Goal: Task Accomplishment & Management: Complete application form

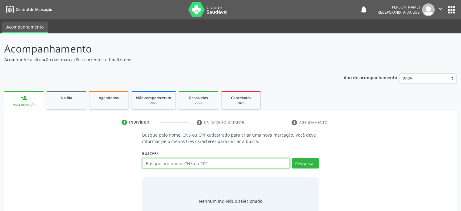
click at [199, 163] on input "text" at bounding box center [215, 163] width 147 height 10
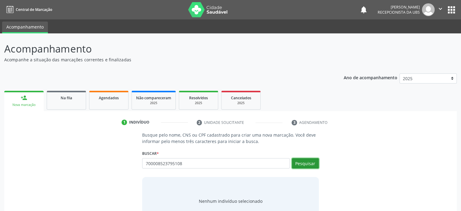
click at [303, 166] on button "Pesquisar" at bounding box center [305, 163] width 27 height 10
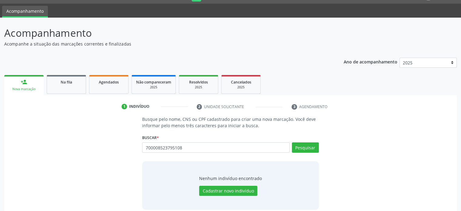
scroll to position [23, 0]
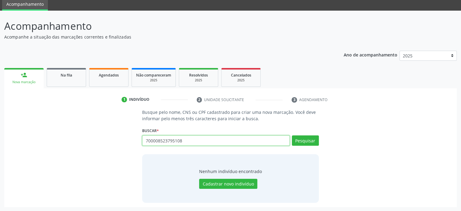
click at [199, 139] on input "700008523795108" at bounding box center [215, 140] width 147 height 10
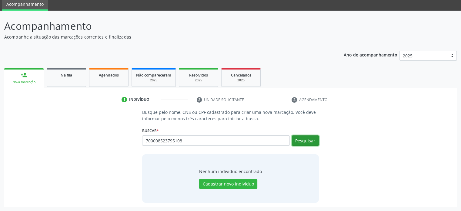
click at [304, 142] on button "Pesquisar" at bounding box center [305, 140] width 27 height 10
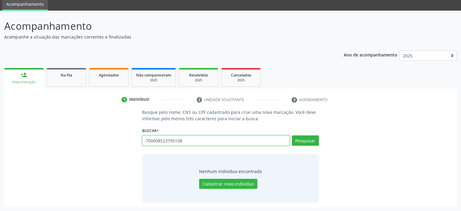
drag, startPoint x: 194, startPoint y: 132, endPoint x: 192, endPoint y: 139, distance: 7.6
click at [192, 139] on input "700008523795108" at bounding box center [215, 140] width 147 height 10
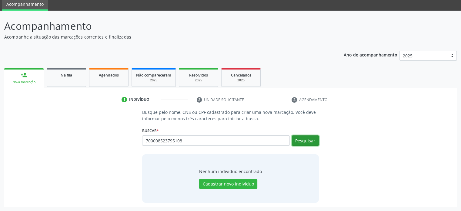
click at [310, 138] on button "Pesquisar" at bounding box center [305, 140] width 27 height 10
click at [382, 170] on div "Busque pelo nome, CNS ou CPF cadastrado para criar uma nova marcação. Você deve…" at bounding box center [230, 155] width 444 height 93
click at [179, 129] on div "Buscar * 700008523795108 Busque por nome, CNS ou CPF Nenhum resultado encontrad…" at bounding box center [230, 138] width 176 height 24
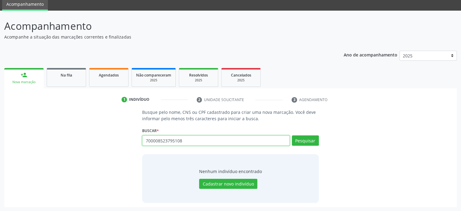
click at [186, 143] on input "700008523795108" at bounding box center [215, 140] width 147 height 10
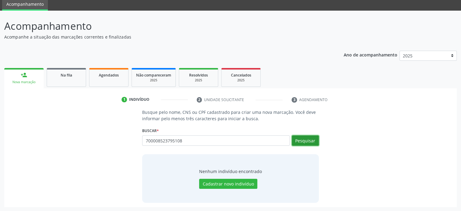
click at [312, 140] on button "Pesquisar" at bounding box center [305, 140] width 27 height 10
click at [315, 72] on ul "person_add Nova marcação Na fila Agendados Não compareceram 2025 Resolvidos 202…" at bounding box center [230, 77] width 453 height 22
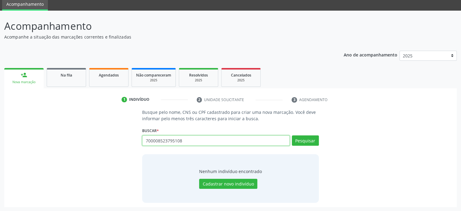
click at [199, 140] on input "700008523795108" at bounding box center [215, 140] width 147 height 10
click at [153, 140] on input "700008523795108" at bounding box center [215, 140] width 147 height 10
click at [163, 140] on input "700 008523795108" at bounding box center [215, 140] width 147 height 10
click at [175, 140] on input "700 0085 23795108" at bounding box center [215, 140] width 147 height 10
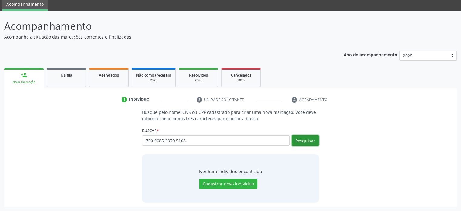
click at [307, 139] on button "Pesquisar" at bounding box center [305, 140] width 27 height 10
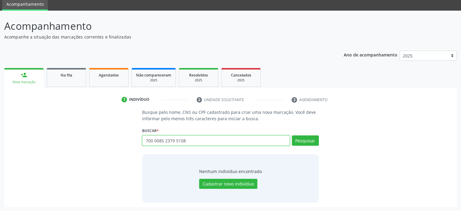
click at [213, 138] on input "700 0085 2379 5108" at bounding box center [215, 140] width 147 height 10
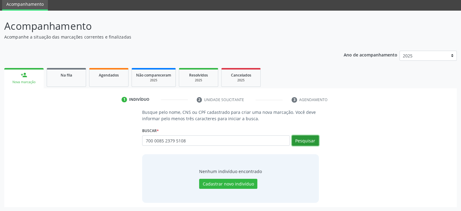
click at [306, 140] on button "Pesquisar" at bounding box center [305, 140] width 27 height 10
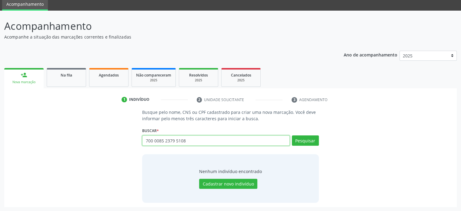
click at [217, 140] on input "700 0085 2379 5108" at bounding box center [215, 140] width 147 height 10
drag, startPoint x: 217, startPoint y: 140, endPoint x: 137, endPoint y: 138, distance: 80.1
click at [137, 138] on div "Busque pelo nome, CNS ou CPF cadastrado para criar uma nova marcação. Você deve…" at bounding box center [230, 155] width 444 height 93
type input "MARIA DE SOUZA RIOS"
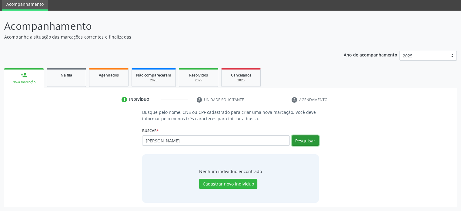
click at [308, 140] on button "Pesquisar" at bounding box center [305, 140] width 27 height 10
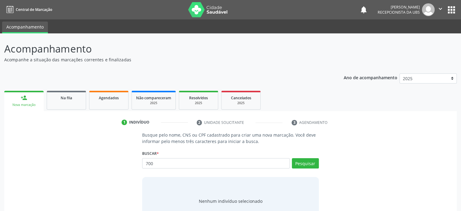
drag, startPoint x: 160, startPoint y: 160, endPoint x: 229, endPoint y: 165, distance: 69.3
click at [160, 160] on input "700" at bounding box center [215, 163] width 147 height 10
click at [181, 166] on input "700" at bounding box center [215, 163] width 147 height 10
click at [180, 163] on input "700" at bounding box center [215, 163] width 147 height 10
click at [229, 165] on input "700" at bounding box center [215, 163] width 147 height 10
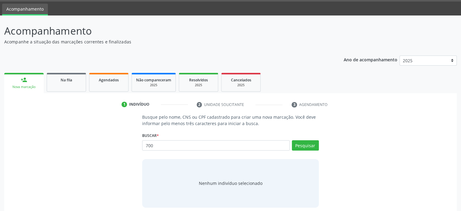
scroll to position [23, 0]
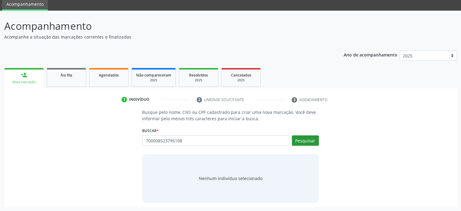
type input "700008523795108"
click at [315, 139] on button "Pesquisar" at bounding box center [305, 140] width 27 height 10
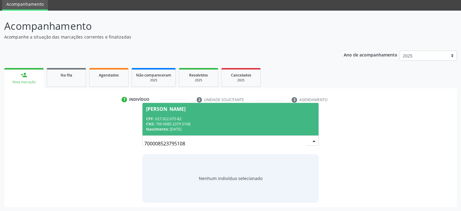
click at [176, 112] on span "Maria de Souza Rios CPF: 027.922.075-82 CNS: 700 0085 2379 5108 Nascimento: 29/…" at bounding box center [230, 119] width 176 height 32
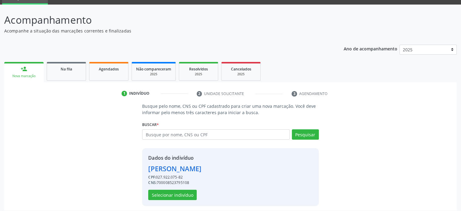
scroll to position [32, 0]
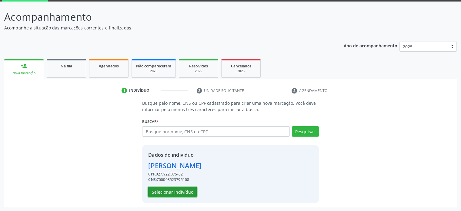
click at [180, 189] on button "Selecionar indivíduo" at bounding box center [172, 191] width 49 height 10
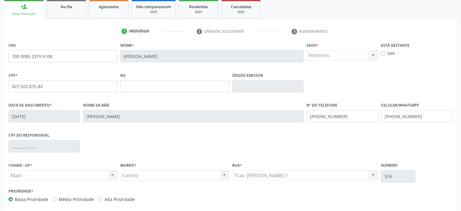
scroll to position [118, 0]
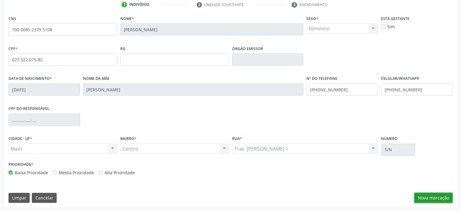
click at [426, 195] on button "Nova marcação" at bounding box center [433, 198] width 38 height 10
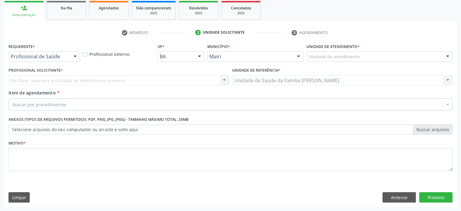
scroll to position [89, 0]
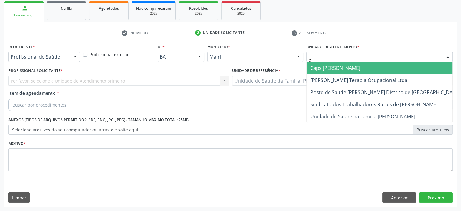
type input "dil"
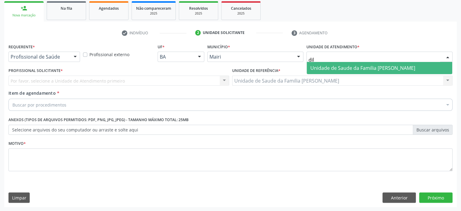
click at [350, 65] on span "Unidade de Saude da Familia [PERSON_NAME]" at bounding box center [362, 68] width 105 height 7
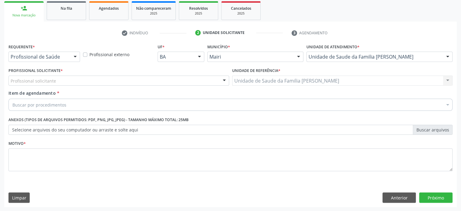
click at [123, 83] on div "Profissional solicitante" at bounding box center [118, 80] width 221 height 10
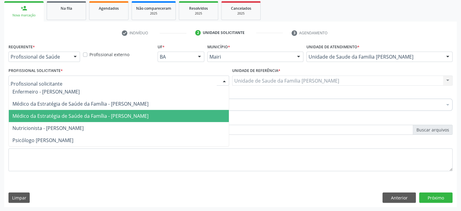
click at [124, 114] on span "Médico da Estratégia de Saúde da Família - Edisbel Valdes Mendez" at bounding box center [80, 115] width 136 height 7
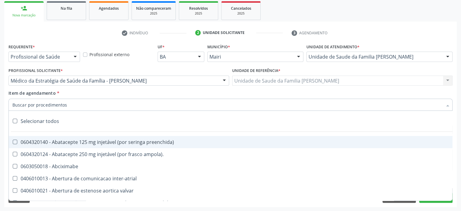
click at [75, 102] on div at bounding box center [230, 105] width 444 height 12
paste input "225155"
type input "225155"
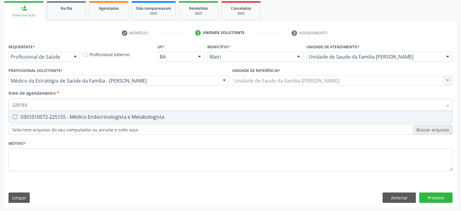
click at [78, 115] on div "0301010072-225155 - Médico Endocrinologista e Metabologista" at bounding box center [230, 116] width 436 height 5
checkbox Metabologista "true"
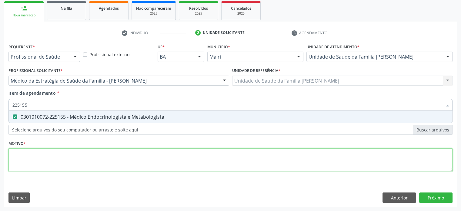
click at [37, 156] on div "Requerente * Profissional de Saúde Profissional de Saúde Paciente Nenhum result…" at bounding box center [230, 110] width 444 height 137
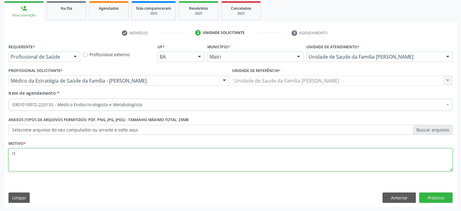
type textarea "r"
click at [55, 153] on textarea "RETORNO COM ENDROCRINO" at bounding box center [230, 159] width 444 height 23
click at [81, 154] on textarea "RETORNO COM ENDOCRINO" at bounding box center [230, 159] width 444 height 23
type textarea "RETORNO COM ENDOCRINO"
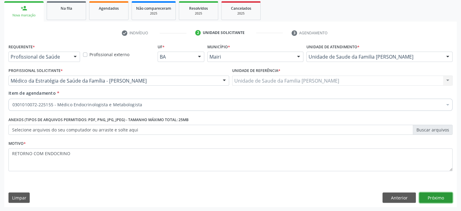
click at [429, 197] on button "Próximo" at bounding box center [435, 197] width 33 height 10
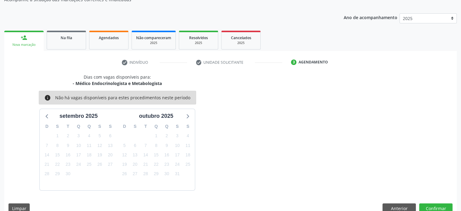
scroll to position [70, 0]
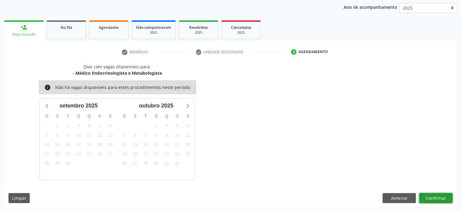
click at [438, 197] on button "Confirmar" at bounding box center [435, 198] width 33 height 10
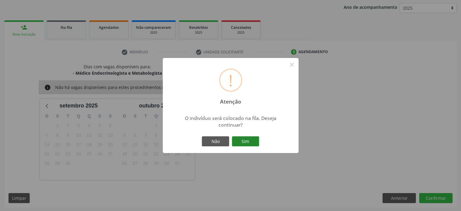
click at [240, 138] on button "Sim" at bounding box center [245, 141] width 27 height 10
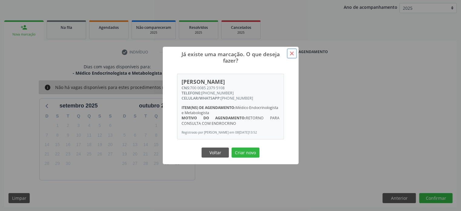
click at [292, 51] on button "×" at bounding box center [292, 53] width 10 height 10
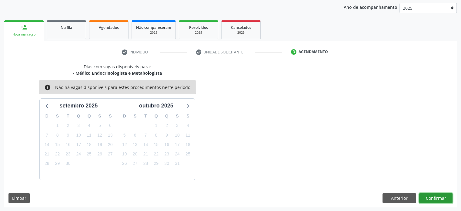
click at [439, 198] on button "Confirmar" at bounding box center [435, 198] width 33 height 10
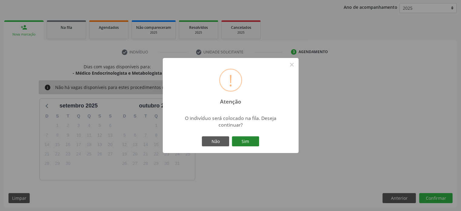
click at [253, 140] on button "Sim" at bounding box center [245, 141] width 27 height 10
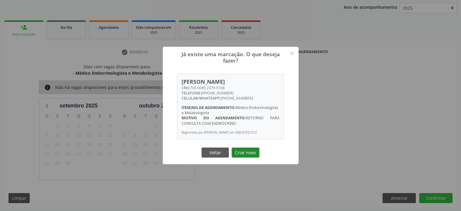
click at [246, 156] on button "Criar novo" at bounding box center [246, 152] width 28 height 10
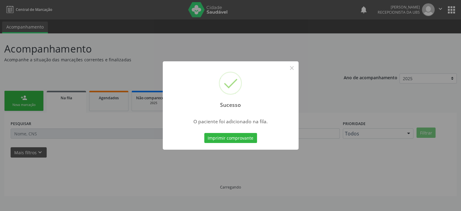
scroll to position [0, 0]
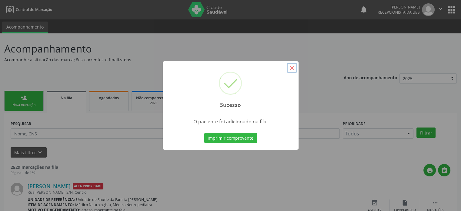
click at [292, 67] on button "×" at bounding box center [292, 68] width 10 height 10
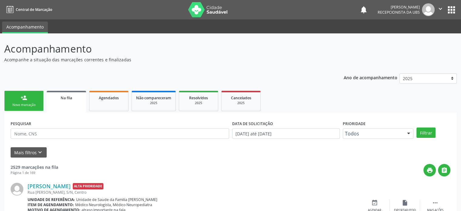
click at [27, 99] on div "person_add" at bounding box center [24, 97] width 7 height 7
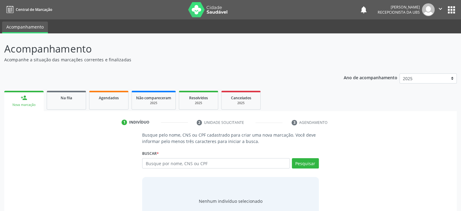
drag, startPoint x: 335, startPoint y: 123, endPoint x: 112, endPoint y: 121, distance: 223.5
click at [112, 121] on ul "1 Indivíduo 2 Unidade solicitante 3 Agendamento" at bounding box center [230, 122] width 453 height 10
click at [349, 120] on ul "1 Indivíduo 2 Unidade solicitante 3 Agendamento" at bounding box center [230, 122] width 453 height 10
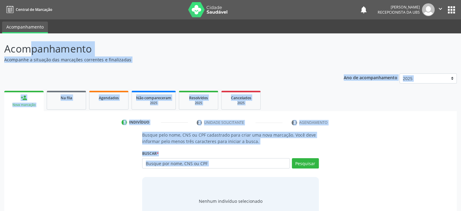
drag, startPoint x: 3, startPoint y: 49, endPoint x: 345, endPoint y: 169, distance: 362.2
click at [345, 169] on div "Acompanhamento Acompanhe a situação das marcações correntes e finalizadas Relat…" at bounding box center [230, 133] width 461 height 200
click at [343, 152] on div "Busque pelo nome, CNS ou CPF cadastrado para criar uma nova marcação. Você deve…" at bounding box center [230, 178] width 444 height 93
click at [341, 124] on li "3 Agendamento" at bounding box center [315, 122] width 57 height 10
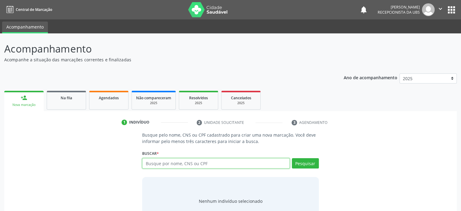
click at [158, 165] on input "text" at bounding box center [215, 163] width 147 height 10
type input "704600169501428"
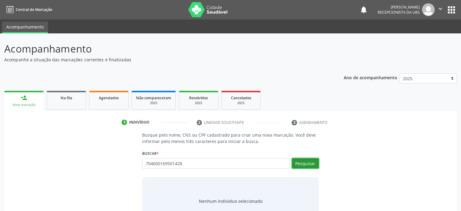
click at [302, 162] on button "Pesquisar" at bounding box center [305, 163] width 27 height 10
click at [184, 162] on input "704600169501428" at bounding box center [215, 163] width 147 height 10
click at [192, 162] on input "704600169501428" at bounding box center [215, 163] width 147 height 10
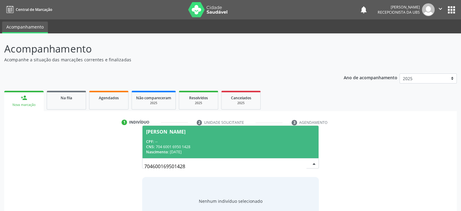
click at [158, 134] on span "Madalena Silva Freitas CPF: -- CNS: 704 6001 6950 1428 Nascimento: 20/10/1979" at bounding box center [230, 142] width 176 height 32
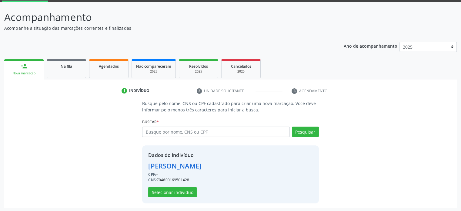
scroll to position [32, 0]
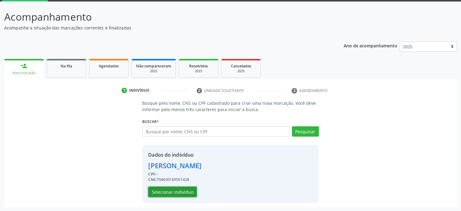
click at [183, 193] on button "Selecionar indivíduo" at bounding box center [172, 191] width 49 height 10
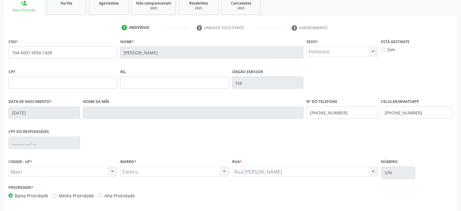
scroll to position [118, 0]
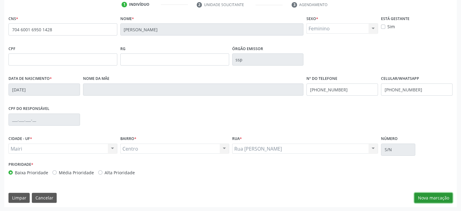
click at [437, 197] on button "Nova marcação" at bounding box center [433, 198] width 38 height 10
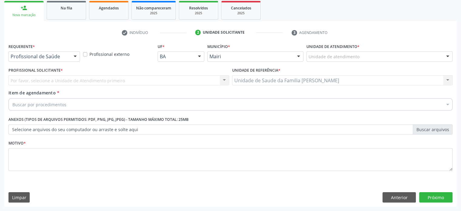
scroll to position [89, 0]
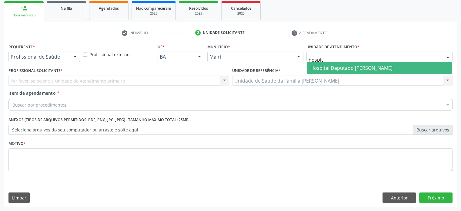
type input "hospita"
click at [374, 68] on span "Hospital Deputado [PERSON_NAME]" at bounding box center [351, 68] width 82 height 7
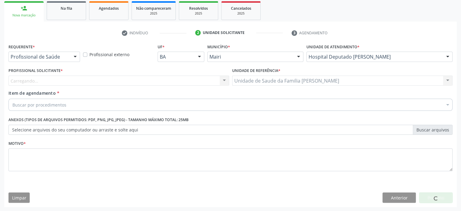
click at [45, 81] on div "Carregando... Nenhum resultado encontrado para: " " Não há nenhuma opção para s…" at bounding box center [118, 80] width 221 height 10
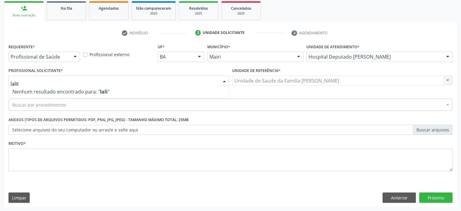
type input "lalita"
drag, startPoint x: 39, startPoint y: 82, endPoint x: 5, endPoint y: 83, distance: 34.0
click at [5, 83] on div "Requerente * Profissional de Saúde Profissional de Saúde Paciente Nenhum result…" at bounding box center [230, 124] width 453 height 165
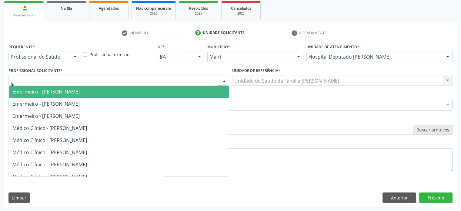
type input "l"
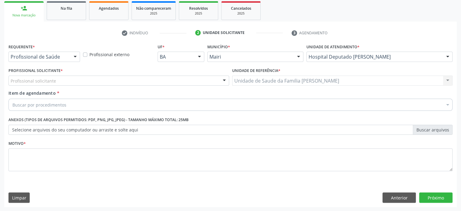
click at [101, 65] on div "Profissional externo" at bounding box center [119, 54] width 75 height 24
click at [66, 81] on div "Profissional solicitante" at bounding box center [118, 80] width 221 height 10
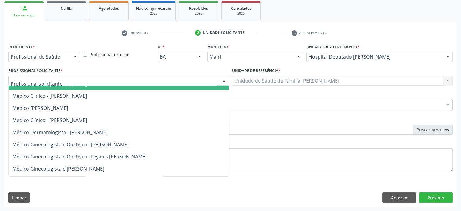
scroll to position [758, 0]
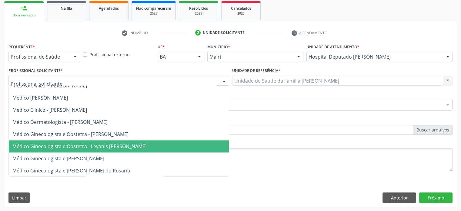
click at [81, 145] on span "Médico Ginecologista e Obstetra - Leyanis Paumier Lafita" at bounding box center [79, 146] width 134 height 7
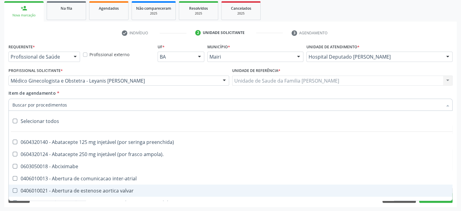
paste input "0205020127"
type input "0205020127"
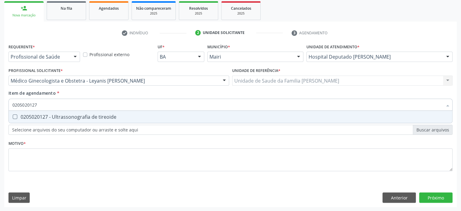
click at [87, 116] on div "0205020127 - Ultrassonografia de tireoide" at bounding box center [230, 116] width 436 height 5
checkbox tireoide "true"
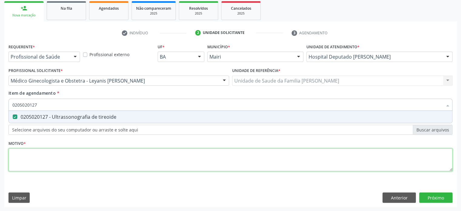
click at [31, 156] on div "Requerente * Profissional de Saúde Profissional de Saúde Paciente Nenhum result…" at bounding box center [230, 110] width 444 height 137
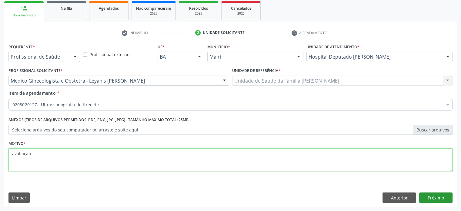
type textarea "avaliação"
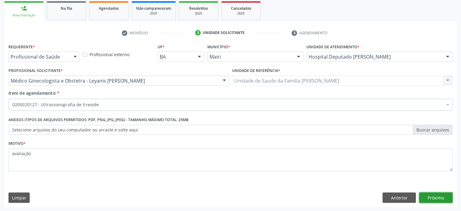
click at [438, 199] on button "Próximo" at bounding box center [435, 197] width 33 height 10
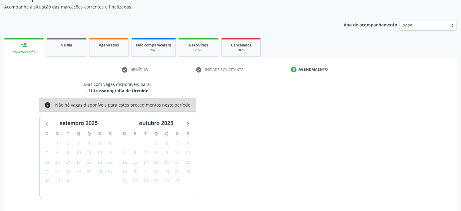
scroll to position [70, 0]
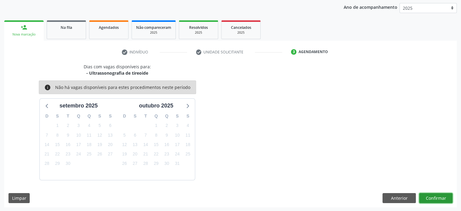
click at [437, 197] on button "Confirmar" at bounding box center [435, 198] width 33 height 10
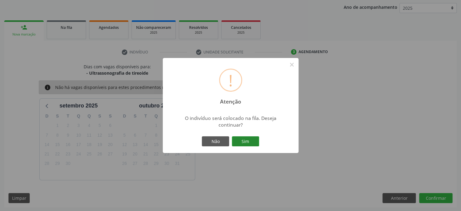
click at [241, 140] on button "Sim" at bounding box center [245, 141] width 27 height 10
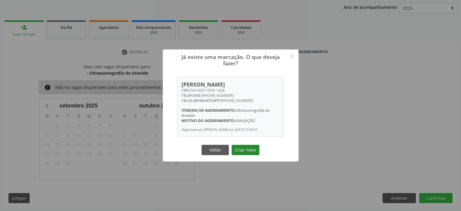
click at [247, 151] on button "Criar novo" at bounding box center [246, 150] width 28 height 10
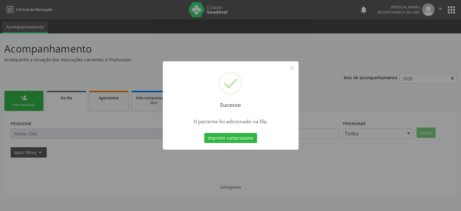
scroll to position [0, 0]
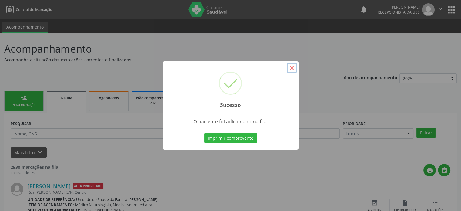
click at [294, 68] on button "×" at bounding box center [292, 68] width 10 height 10
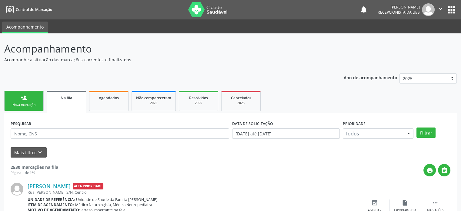
click at [16, 103] on div "Nova marcação" at bounding box center [24, 104] width 30 height 5
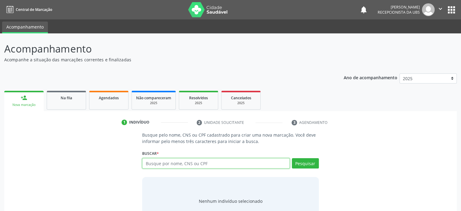
click at [179, 163] on input "text" at bounding box center [215, 163] width 147 height 10
type input "704600169501428"
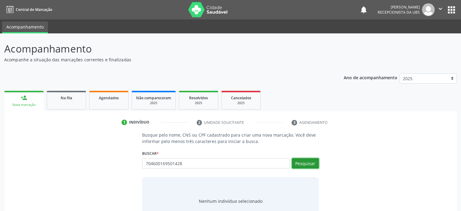
click at [313, 162] on button "Pesquisar" at bounding box center [305, 163] width 27 height 10
click at [186, 162] on input "704600169501428" at bounding box center [215, 163] width 147 height 10
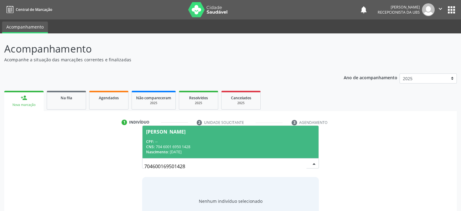
click at [187, 139] on div "CPF: --" at bounding box center [230, 141] width 169 height 5
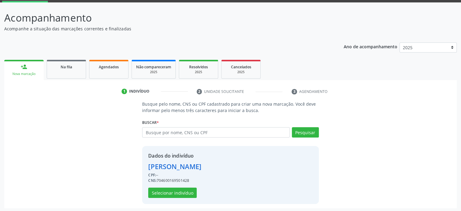
scroll to position [32, 0]
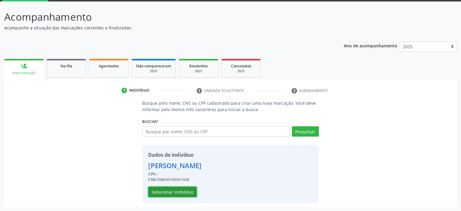
click at [176, 190] on button "Selecionar indivíduo" at bounding box center [172, 191] width 49 height 10
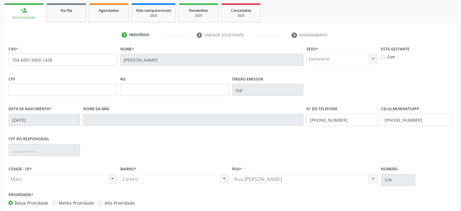
scroll to position [118, 0]
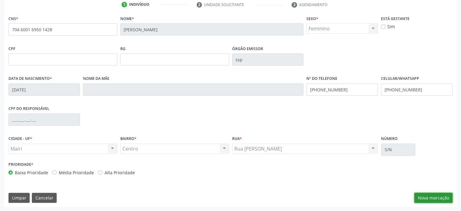
click at [428, 196] on button "Nova marcação" at bounding box center [433, 198] width 38 height 10
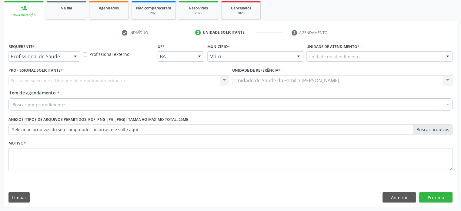
scroll to position [89, 0]
click at [377, 57] on div "Unidade de atendimento" at bounding box center [380, 57] width 146 height 10
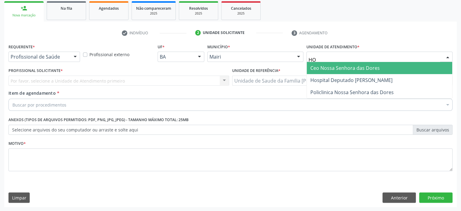
type input "HOS"
click at [374, 65] on span "Hospital Deputado [PERSON_NAME]" at bounding box center [351, 68] width 82 height 7
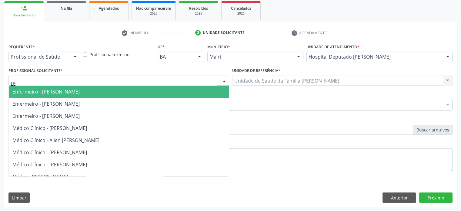
type input "LEY"
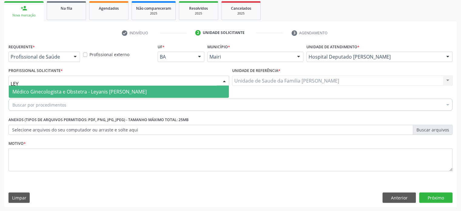
click at [44, 90] on span "Médico Ginecologista e Obstetra - Leyanis Paumier Lafita" at bounding box center [79, 91] width 134 height 7
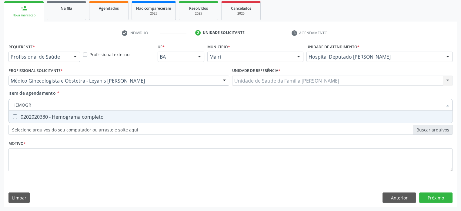
type input "HEMOGRA"
click at [74, 117] on div "0202020380 - Hemograma completo" at bounding box center [230, 116] width 436 height 5
checkbox completo "true"
drag, startPoint x: 38, startPoint y: 104, endPoint x: 8, endPoint y: 104, distance: 30.0
click at [8, 104] on div "Item de agendamento * HEMOGRA Desfazer seleção 0202020380 - Hemograma completo …" at bounding box center [230, 101] width 447 height 23
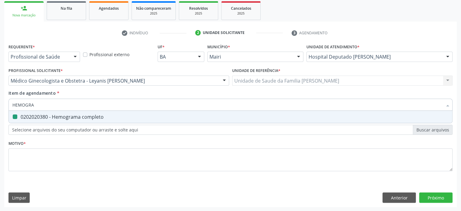
type input "G"
checkbox completo "false"
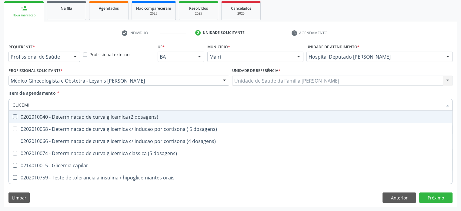
type input "GLICEMIA"
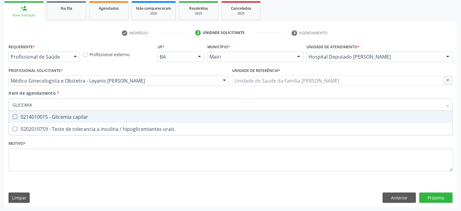
click at [39, 116] on div "0214010015 - Glicemia capilar" at bounding box center [230, 116] width 436 height 5
checkbox capilar "true"
drag, startPoint x: 48, startPoint y: 104, endPoint x: 1, endPoint y: 102, distance: 47.0
click at [1, 102] on div "Acompanhamento Acompanhe a situação das marcações correntes e finalizadas Relat…" at bounding box center [230, 77] width 461 height 267
type input "T"
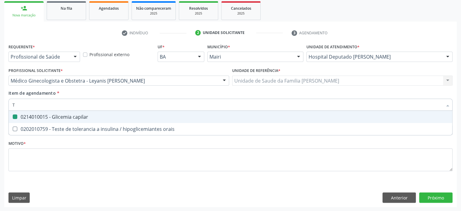
checkbox capilar "false"
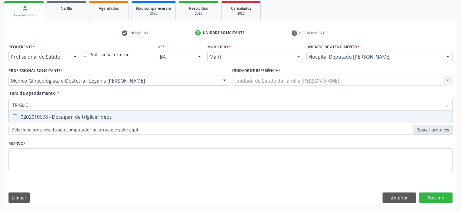
type input "TRIGLICE"
click at [37, 117] on div "0202010678 - Dosagem de triglicerideos" at bounding box center [230, 116] width 436 height 5
checkbox triglicerideos "true"
drag, startPoint x: 38, startPoint y: 103, endPoint x: 5, endPoint y: 101, distance: 33.1
click at [5, 101] on div "Requerente * Profissional de Saúde Profissional de Saúde Paciente Nenhum result…" at bounding box center [230, 124] width 453 height 165
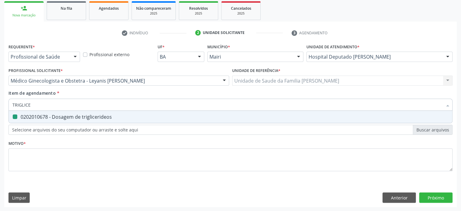
type input "T"
checkbox triglicerideos "false"
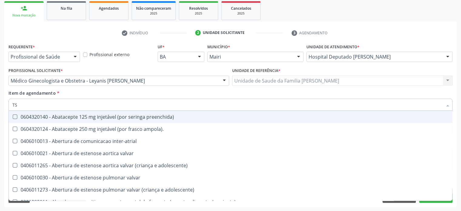
type input "TSH"
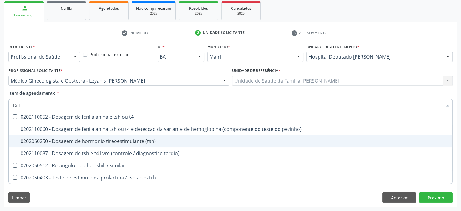
click at [64, 139] on div "0202060250 - Dosagem de hormonio tireoestimulante (tsh)" at bounding box center [230, 141] width 436 height 5
checkbox \(tsh\) "true"
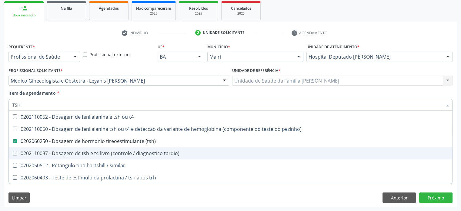
click at [66, 153] on div "0202110087 - Dosagem de tsh e t4 livre (controle / diagnostico tardio)" at bounding box center [230, 153] width 436 height 5
checkbox tardio\) "true"
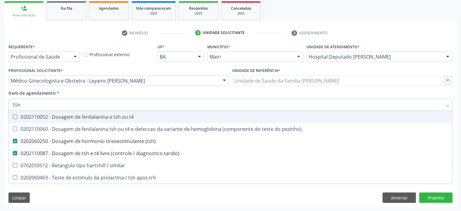
drag, startPoint x: 33, startPoint y: 106, endPoint x: 5, endPoint y: 103, distance: 27.7
click at [5, 103] on div "Requerente * Profissional de Saúde Profissional de Saúde Paciente Nenhum result…" at bounding box center [230, 124] width 453 height 165
type input "F"
checkbox \(tsh\) "false"
checkbox tardio\) "false"
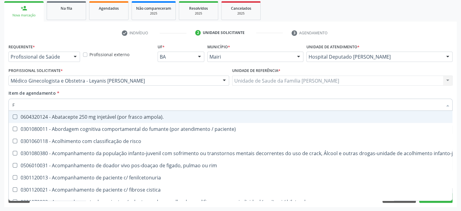
type input "FS"
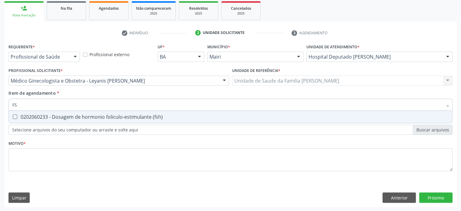
click at [16, 116] on \(fsh\) at bounding box center [15, 116] width 5 height 5
click at [13, 116] on \(fsh\) "checkbox" at bounding box center [11, 117] width 4 height 4
checkbox \(fsh\) "true"
drag, startPoint x: 29, startPoint y: 104, endPoint x: 9, endPoint y: 104, distance: 19.7
click at [9, 104] on div "FS" at bounding box center [230, 105] width 444 height 12
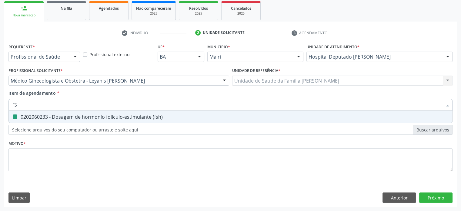
type input "L"
checkbox \(fsh\) "false"
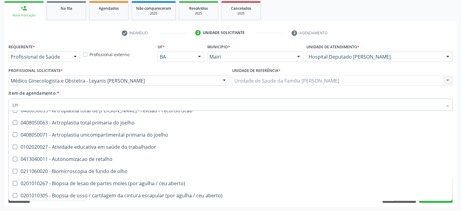
scroll to position [394, 0]
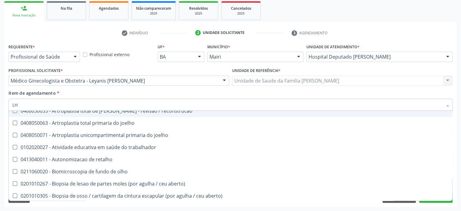
drag, startPoint x: 24, startPoint y: 103, endPoint x: 5, endPoint y: 105, distance: 18.8
click at [5, 105] on div "Requerente * Profissional de Saúde Profissional de Saúde Paciente Nenhum result…" at bounding box center [230, 124] width 453 height 165
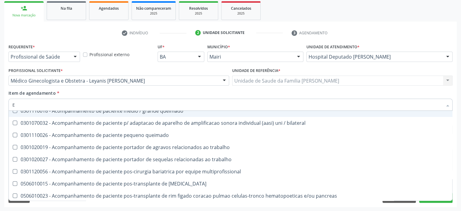
type input "ES"
checkbox implantavel "true"
checkbox leitura "true"
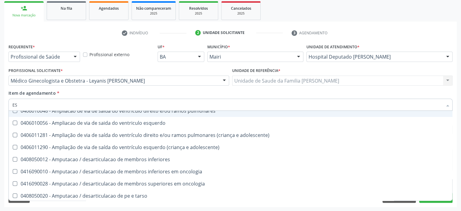
type input "EST"
checkbox níveis "true"
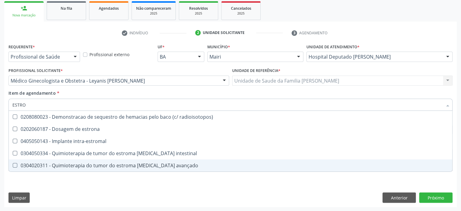
scroll to position [0, 0]
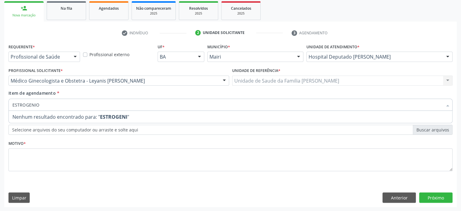
type input "ESTROGENIOS"
drag, startPoint x: 48, startPoint y: 106, endPoint x: 4, endPoint y: 104, distance: 44.0
click at [4, 104] on div "Acompanhamento Acompanhe a situação das marcações correntes e finalizadas Relat…" at bounding box center [230, 77] width 461 height 267
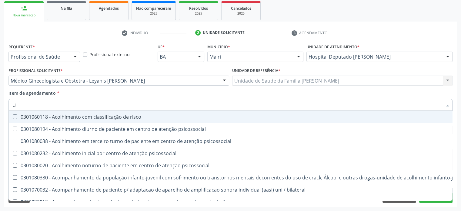
type input "L"
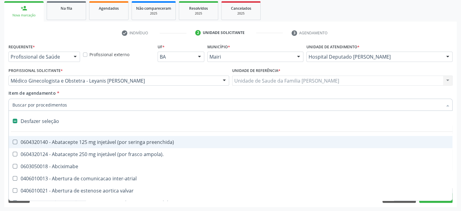
type input "F"
checkbox imagem\) "true"
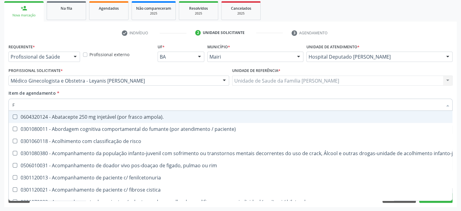
type input "FS"
checkbox ampola\)\ "true"
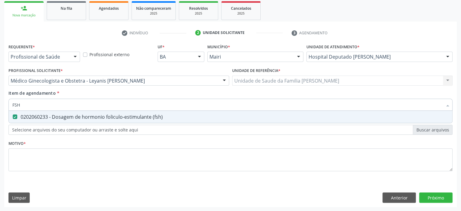
drag, startPoint x: 31, startPoint y: 102, endPoint x: 4, endPoint y: 102, distance: 27.3
click at [4, 102] on div "Acompanhamento Acompanhe a situação das marcações correntes e finalizadas Relat…" at bounding box center [230, 77] width 461 height 267
type input "P"
checkbox \(fsh\) "false"
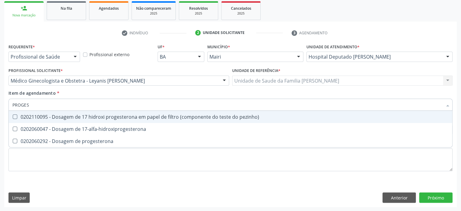
type input "PROGEST"
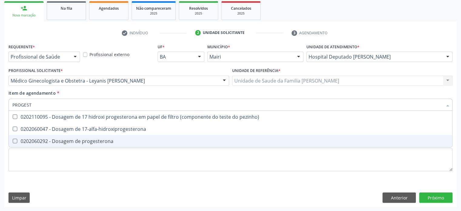
click at [39, 142] on div "0202060292 - Dosagem de progesterona" at bounding box center [230, 141] width 436 height 5
checkbox progesterona "true"
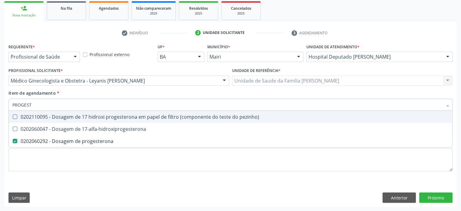
drag, startPoint x: 51, startPoint y: 106, endPoint x: 5, endPoint y: 105, distance: 45.8
click at [5, 105] on div "Requerente * Profissional de Saúde Profissional de Saúde Paciente Nenhum result…" at bounding box center [230, 124] width 453 height 165
type input "T"
checkbox progesterona "false"
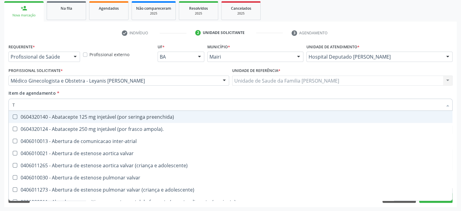
type input "TE"
checkbox comprimido\) "true"
checkbox videolaparoscopia "true"
checkbox unilateral "true"
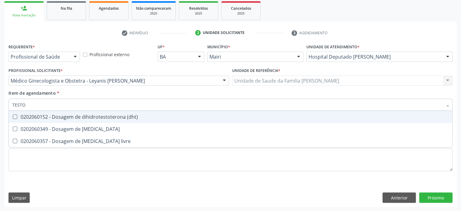
type input "TESTOS"
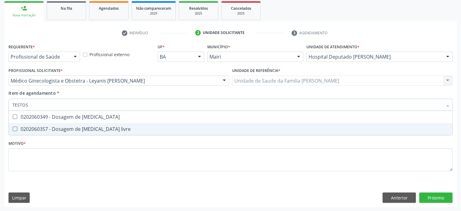
click at [52, 127] on div "0202060357 - Dosagem de testosterona livre" at bounding box center [230, 128] width 436 height 5
checkbox livre "true"
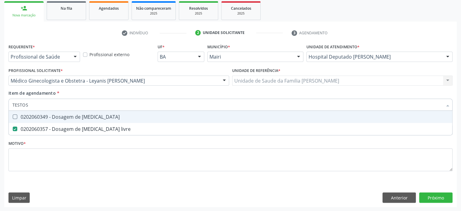
click at [56, 117] on div "0202060349 - Dosagem de testosterona" at bounding box center [230, 116] width 436 height 5
checkbox testosterona "true"
drag, startPoint x: 58, startPoint y: 103, endPoint x: 9, endPoint y: 103, distance: 48.8
click at [9, 103] on div "TESTOS" at bounding box center [230, 105] width 444 height 12
type input "H"
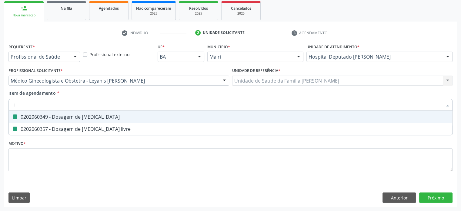
checkbox testosterona "false"
checkbox livre "false"
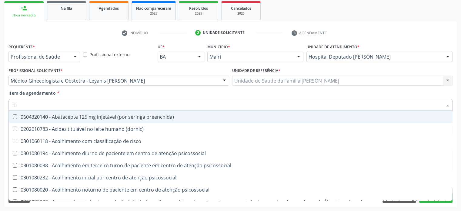
type input "HO"
checkbox b "true"
checkbox link "true"
checkbox \(fsh\) "false"
checkbox \(tsh\) "false"
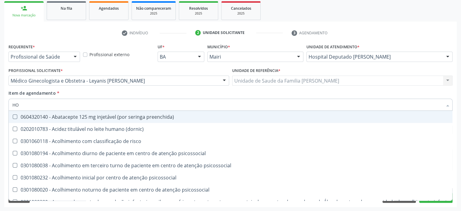
checkbox tardio\) "false"
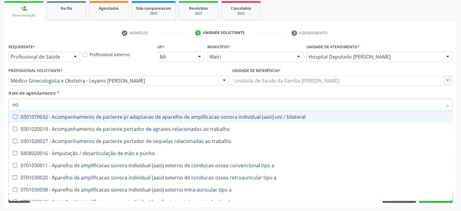
type input "HOR"
checkbox link "true"
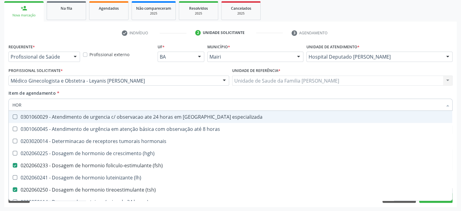
type input "HORM"
checkbox hormonais "true"
checkbox \(tsh\) "false"
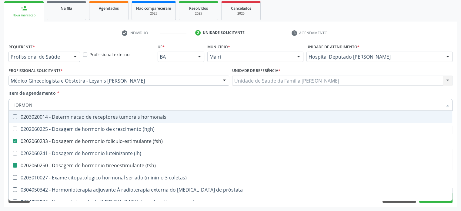
type input "HORMONI"
checkbox \(hgh\) "true"
checkbox \(fsh\) "false"
checkbox \(lh\) "true"
checkbox \(tsh\) "false"
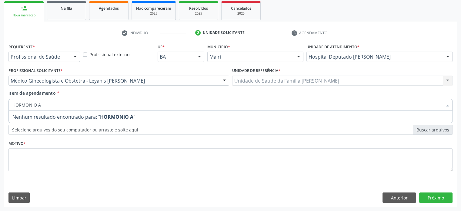
type input "HORMONIO"
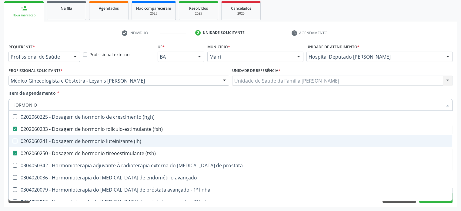
click at [108, 140] on div "0202060241 - Dosagem de hormonio luteinizante (lh)" at bounding box center [230, 141] width 436 height 5
checkbox \(lh\) "true"
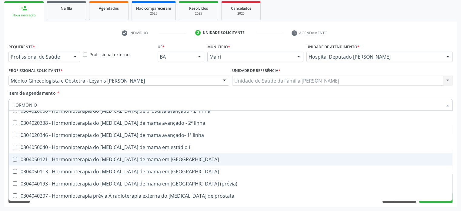
scroll to position [104, 0]
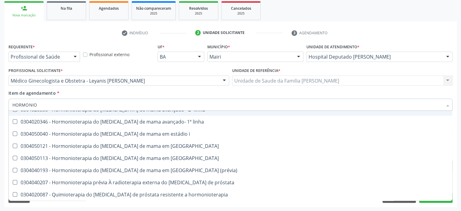
click at [335, 92] on div "Item de agendamento * HORMONIO Desfazer seleção 0202060225 - Dosagem de hormoni…" at bounding box center [230, 99] width 444 height 19
checkbox próstata "true"
checkbox avançado "true"
checkbox linha "true"
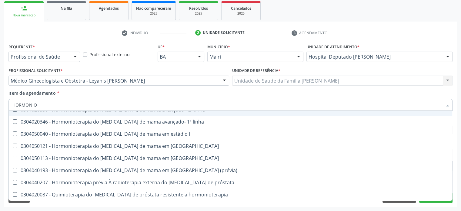
checkbox linha "true"
checkbox icon "true"
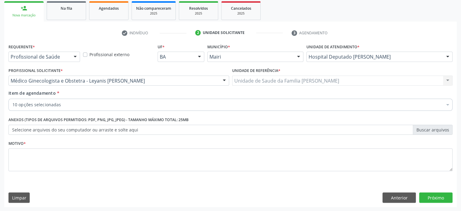
scroll to position [0, 0]
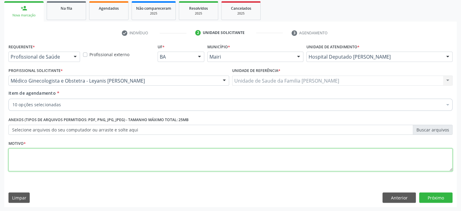
click at [27, 155] on textarea at bounding box center [230, 159] width 444 height 23
type textarea "AVALIAÇÃO"
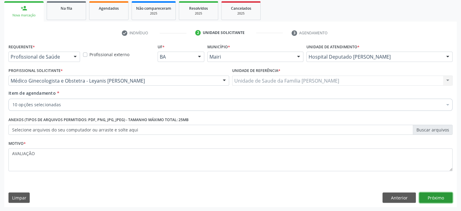
click at [441, 196] on button "Próximo" at bounding box center [435, 197] width 33 height 10
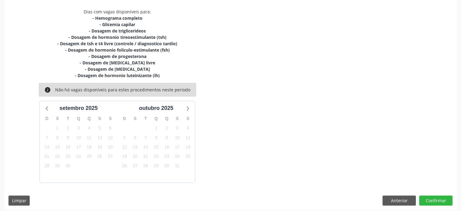
scroll to position [128, 0]
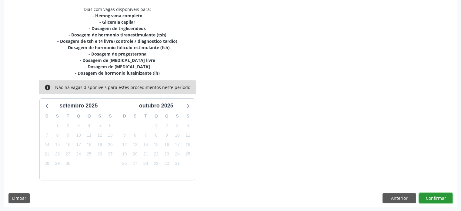
click at [444, 197] on button "Confirmar" at bounding box center [435, 198] width 33 height 10
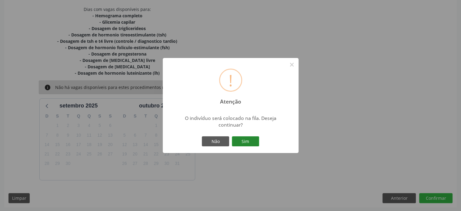
click at [249, 138] on button "Sim" at bounding box center [245, 141] width 27 height 10
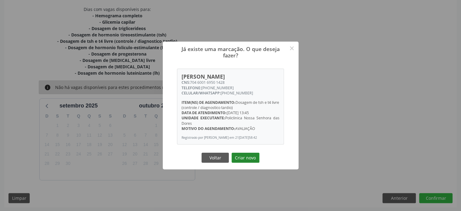
click at [249, 159] on button "Criar novo" at bounding box center [246, 158] width 28 height 10
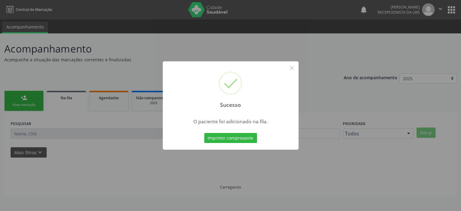
scroll to position [0, 0]
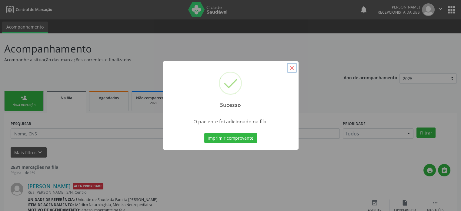
click at [289, 67] on button "×" at bounding box center [292, 68] width 10 height 10
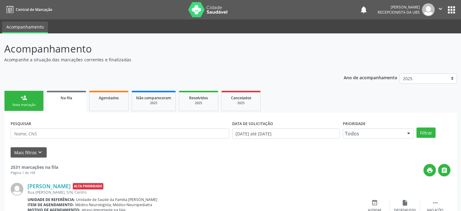
click at [27, 102] on link "person_add Nova marcação" at bounding box center [23, 101] width 39 height 20
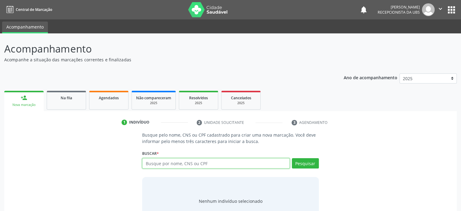
click at [165, 165] on input "text" at bounding box center [215, 163] width 147 height 10
type input "898005941485729"
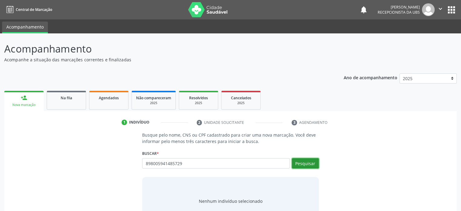
click at [310, 163] on button "Pesquisar" at bounding box center [305, 163] width 27 height 10
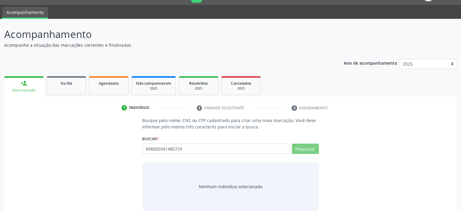
scroll to position [23, 0]
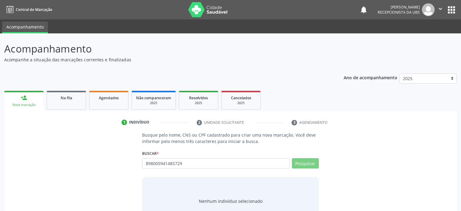
scroll to position [23, 0]
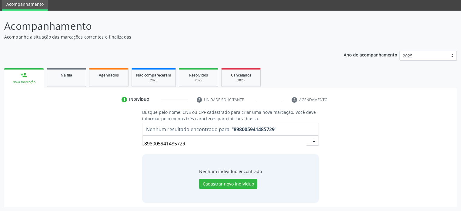
drag, startPoint x: 193, startPoint y: 144, endPoint x: 153, endPoint y: 142, distance: 40.1
click at [153, 142] on input "898005941485729" at bounding box center [225, 143] width 162 height 12
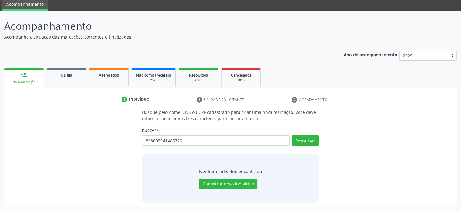
click at [194, 141] on input "898005941485729" at bounding box center [215, 140] width 147 height 10
type input "898005941485729"
click at [312, 142] on button "Pesquisar" at bounding box center [305, 140] width 27 height 10
type input "898005941485729"
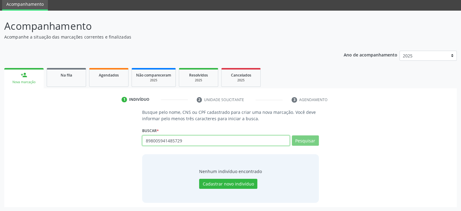
click at [183, 139] on input "898005941485729" at bounding box center [215, 140] width 147 height 10
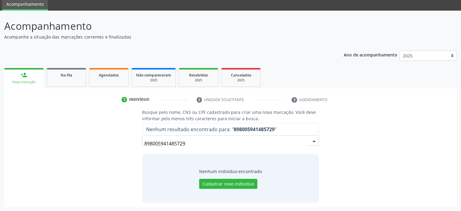
drag, startPoint x: 196, startPoint y: 144, endPoint x: 137, endPoint y: 144, distance: 58.5
click at [137, 144] on div "Busque pelo nome, CNS ou CPF cadastrado para criar uma nova marcação. Você deve…" at bounding box center [230, 155] width 444 height 93
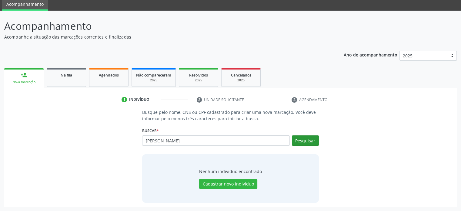
type input "ROGERIO SANTANA DE QUEIROZ"
click at [313, 142] on button "Pesquisar" at bounding box center [305, 140] width 27 height 10
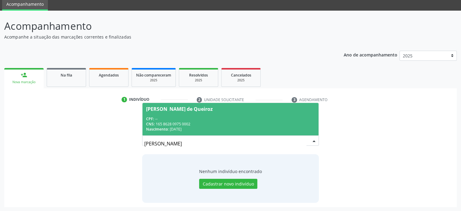
click at [173, 114] on span "Rogerio Santana de Queiroz CPF: -- CNS: 165 8628 0975 0002 Nascimento: 18/07/19…" at bounding box center [230, 119] width 176 height 32
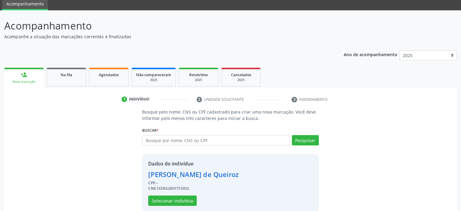
scroll to position [32, 0]
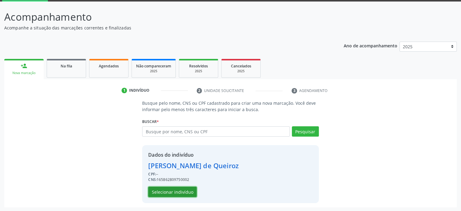
click at [177, 189] on button "Selecionar indivíduo" at bounding box center [172, 191] width 49 height 10
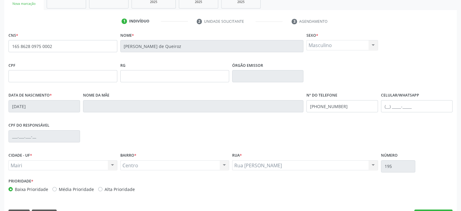
scroll to position [118, 0]
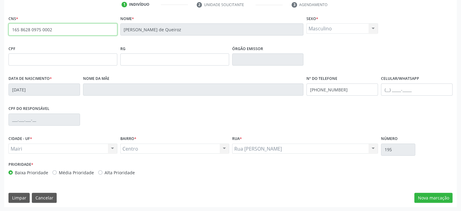
drag, startPoint x: 13, startPoint y: 28, endPoint x: 54, endPoint y: 32, distance: 41.8
click at [54, 32] on input "165 8628 0975 0002" at bounding box center [62, 29] width 109 height 12
click at [252, 185] on div "CNS * 165 8628 0975 0002 Nome * Rogerio Santana de Queiroz Sexo * Masculino Mas…" at bounding box center [230, 110] width 453 height 193
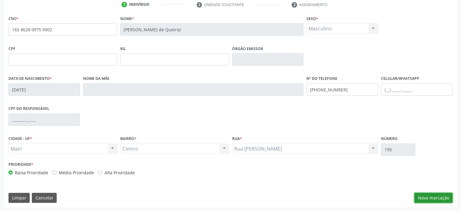
click at [437, 197] on button "Nova marcação" at bounding box center [433, 198] width 38 height 10
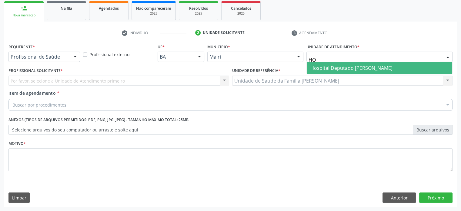
type input "HOS"
click at [351, 66] on span "Hospital Deputado [PERSON_NAME]" at bounding box center [351, 68] width 82 height 7
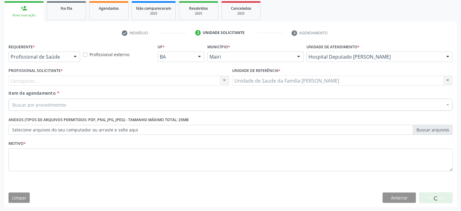
click at [73, 82] on div "Carregando... Nenhum resultado encontrado para: " " Não há nenhuma opção para s…" at bounding box center [118, 80] width 221 height 10
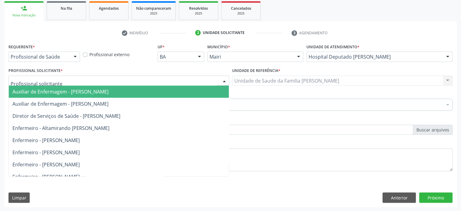
click at [73, 82] on div at bounding box center [118, 80] width 221 height 10
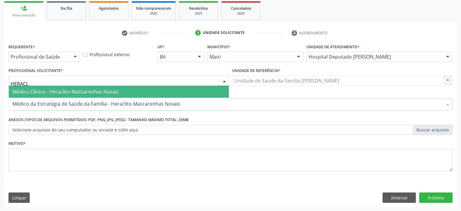
type input "HERACLI"
click at [74, 92] on span "Médico Clínico - Heraclito Mascarenhas Novais" at bounding box center [65, 91] width 106 height 7
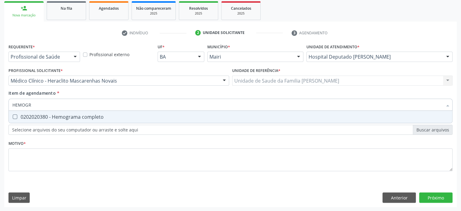
type input "HEMOGRA"
click at [64, 117] on div "0202020380 - Hemograma completo" at bounding box center [230, 116] width 436 height 5
checkbox completo "true"
drag, startPoint x: 68, startPoint y: 106, endPoint x: 13, endPoint y: 102, distance: 55.0
click at [13, 102] on input "HEMOGRA" at bounding box center [227, 105] width 430 height 12
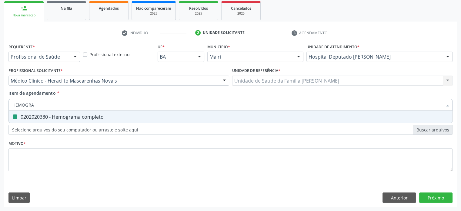
type input "U"
checkbox completo "false"
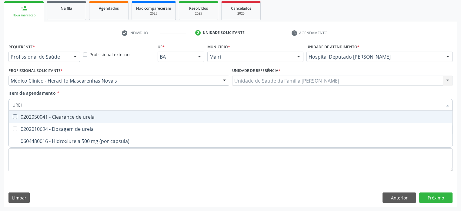
type input "UREIA"
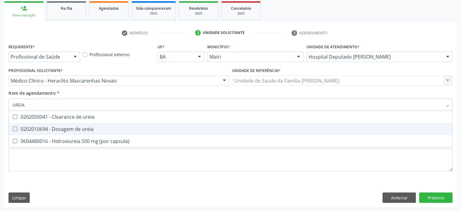
click at [46, 128] on div "0202010694 - Dosagem de ureia" at bounding box center [230, 128] width 436 height 5
checkbox ureia "true"
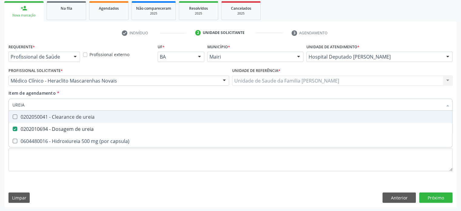
drag, startPoint x: 38, startPoint y: 104, endPoint x: 3, endPoint y: 103, distance: 34.9
click at [3, 103] on div "Acompanhamento Acompanhe a situação das marcações correntes e finalizadas Relat…" at bounding box center [230, 77] width 461 height 267
type input "C"
checkbox ureia "false"
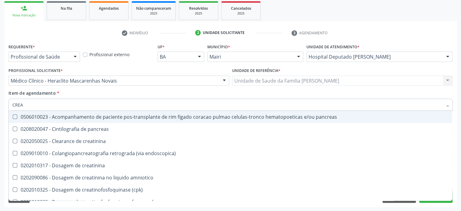
type input "CREAT"
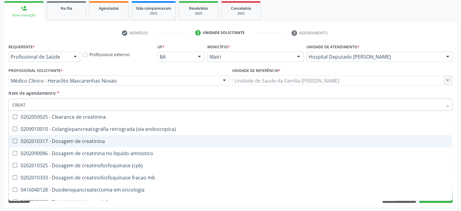
click at [30, 139] on div "0202010317 - Dosagem de creatinina" at bounding box center [230, 141] width 436 height 5
checkbox creatinina "true"
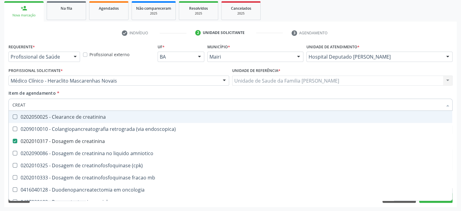
drag, startPoint x: 36, startPoint y: 104, endPoint x: 7, endPoint y: 104, distance: 28.8
click at [7, 104] on div "Item de agendamento * CREAT Desfazer seleção 0202050025 - Clearance de creatini…" at bounding box center [230, 101] width 447 height 23
type input "T"
checkbox creatinina "false"
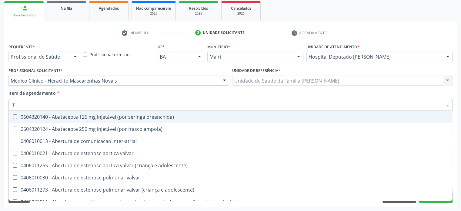
type input "TG"
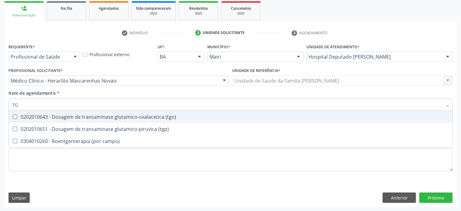
click at [67, 117] on div "0202010643 - Dosagem de transaminase glutamico-oxalacetica (tgo)" at bounding box center [230, 116] width 436 height 5
checkbox \(tgo\) "true"
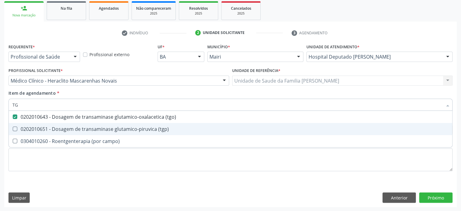
click at [64, 129] on div "0202010651 - Dosagem de transaminase glutamico-piruvica (tgp)" at bounding box center [230, 128] width 436 height 5
checkbox \(tgp\) "true"
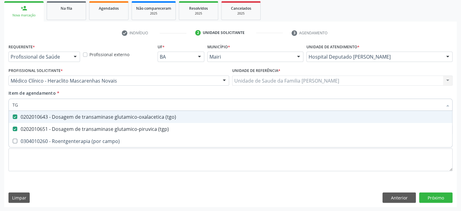
drag, startPoint x: 50, startPoint y: 105, endPoint x: 8, endPoint y: 103, distance: 41.6
click at [8, 103] on div "TG" at bounding box center [230, 105] width 444 height 12
type input "U"
checkbox \(tgo\) "false"
checkbox \(tgp\) "false"
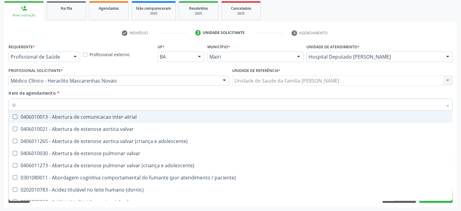
type input "UR"
checkbox nivel "true"
type input "URE"
checkbox agudizadas "true"
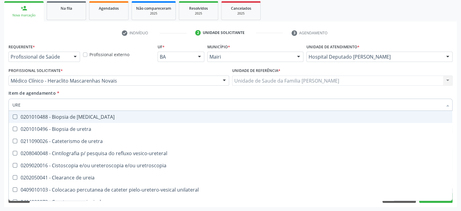
type input "UREI"
checkbox uretra "true"
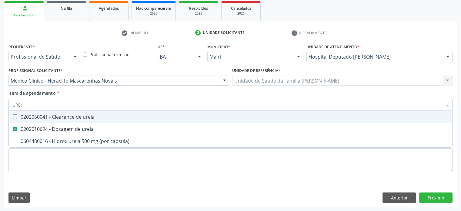
type input "UREIA"
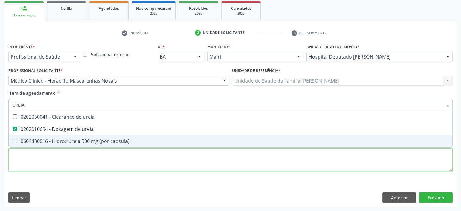
click at [47, 169] on div "Requerente * Profissional de Saúde Profissional de Saúde Paciente Nenhum result…" at bounding box center [230, 110] width 444 height 137
checkbox capsula\) "true"
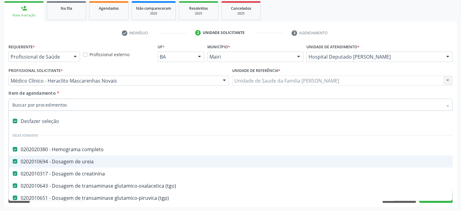
paste input "0202050017"
type input "0202050017"
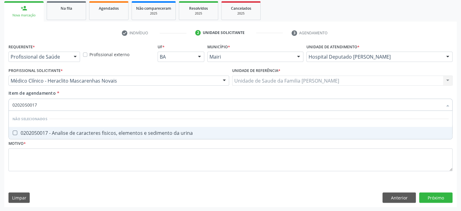
click at [70, 132] on div "0202050017 - Analise de caracteres fisicos, elementos e sedimento da urina" at bounding box center [230, 132] width 436 height 5
checkbox urina "true"
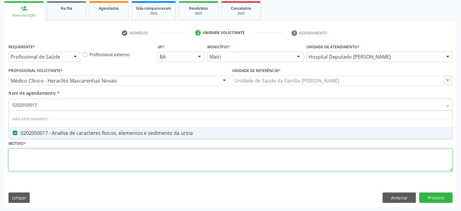
click at [42, 156] on div "Requerente * Profissional de Saúde Profissional de Saúde Paciente Nenhum result…" at bounding box center [230, 110] width 444 height 137
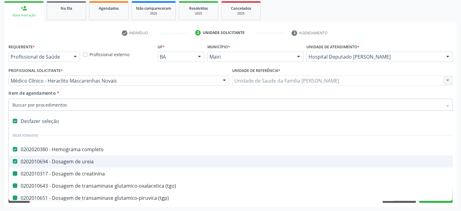
type input "H"
checkbox creatinina "false"
checkbox \(tgo\) "false"
checkbox \(tgp\) "false"
checkbox urina "false"
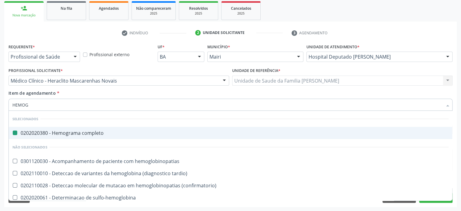
type input "HEMOGL"
checkbox completo "false"
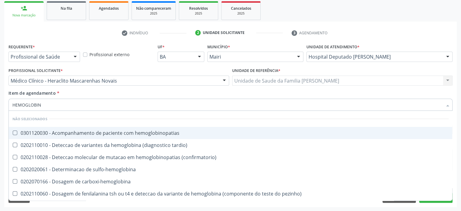
type input "HEMOGLOBINA"
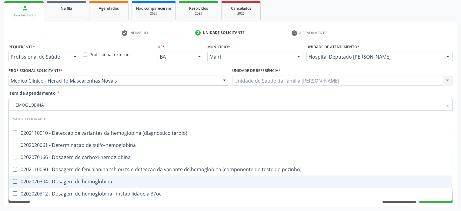
click at [49, 179] on div "0202020304 - Dosagem de hemoglobina" at bounding box center [230, 181] width 436 height 5
checkbox hemoglobina "true"
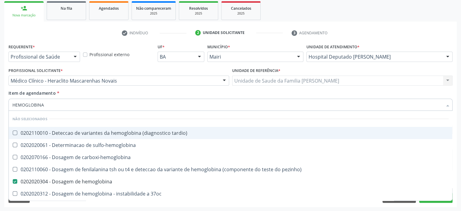
drag, startPoint x: 61, startPoint y: 105, endPoint x: 4, endPoint y: 105, distance: 57.0
click at [4, 105] on div "Acompanhamento Acompanhe a situação das marcações correntes e finalizadas Relat…" at bounding box center [230, 77] width 461 height 267
checkbox tardio\) "true"
checkbox carboxi-hemoglobina "true"
checkbox pezinho\) "true"
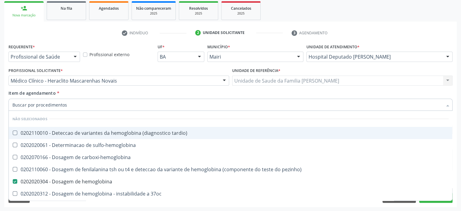
checkbox 37oc "true"
checkbox sulfo-hemoglobina "true"
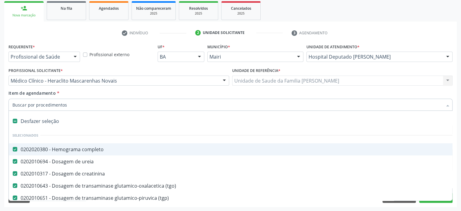
click at [133, 93] on div "Item de agendamento * Desfazer seleção Selecionados 0202020380 - Hemograma comp…" at bounding box center [230, 99] width 444 height 19
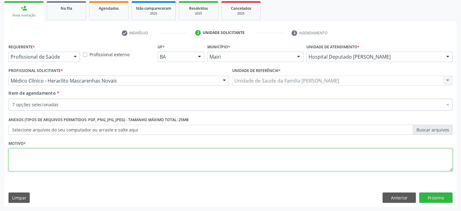
click at [42, 164] on textarea at bounding box center [230, 159] width 444 height 23
type textarea "AVALIAÇÃO"
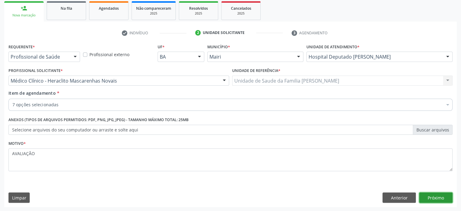
click at [429, 195] on button "Próximo" at bounding box center [435, 197] width 33 height 10
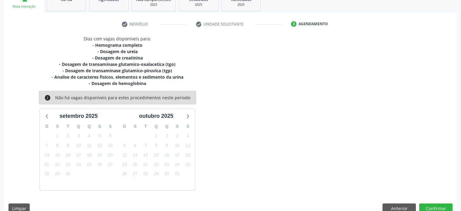
scroll to position [109, 0]
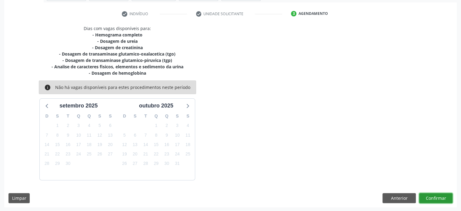
click at [441, 197] on button "Confirmar" at bounding box center [435, 198] width 33 height 10
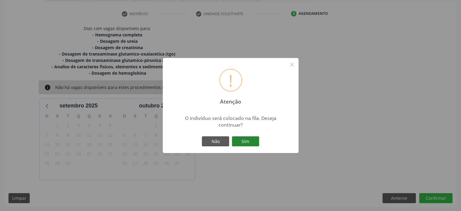
click at [248, 140] on button "Sim" at bounding box center [245, 141] width 27 height 10
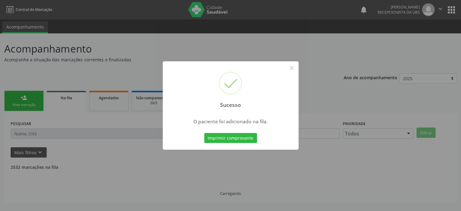
scroll to position [0, 0]
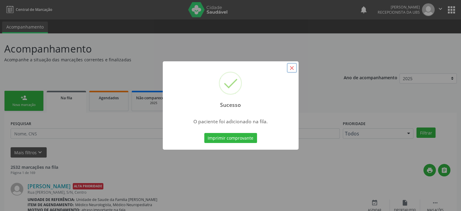
click at [292, 67] on button "×" at bounding box center [292, 68] width 10 height 10
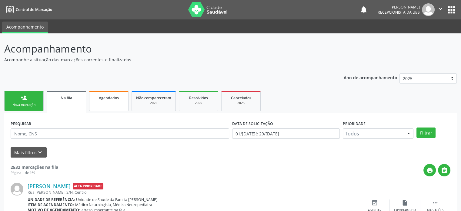
click at [100, 106] on link "Agendados" at bounding box center [108, 101] width 39 height 20
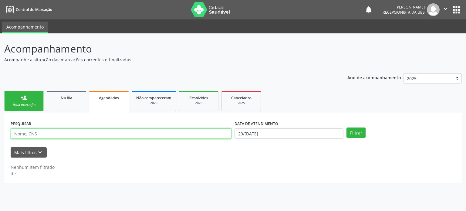
click at [53, 137] on input "text" at bounding box center [121, 133] width 221 height 10
paste input "0202050017"
type input "0202050017"
drag, startPoint x: 61, startPoint y: 134, endPoint x: 0, endPoint y: 129, distance: 60.9
click at [0, 129] on div "Acompanhamento Acompanhe a situação das marcações correntes e finalizadas Relat…" at bounding box center [233, 121] width 466 height 177
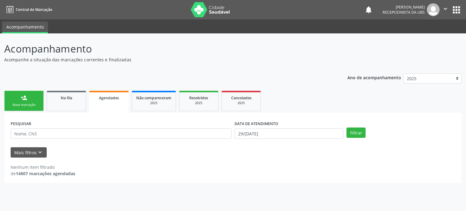
click at [15, 104] on div "Nova marcação" at bounding box center [24, 104] width 30 height 5
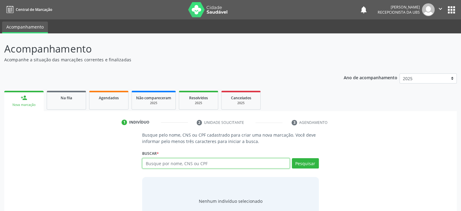
click at [154, 161] on input "text" at bounding box center [215, 163] width 147 height 10
type input "ROGERIO SANTANA DE QUEIROZ"
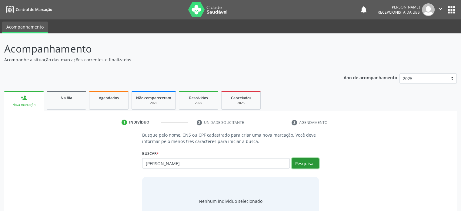
click at [308, 161] on button "Pesquisar" at bounding box center [305, 163] width 27 height 10
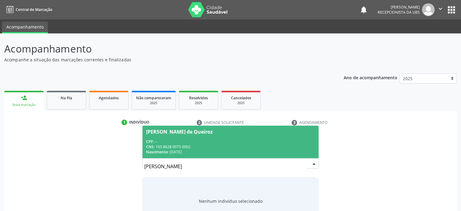
click at [230, 133] on div "Rogerio Santana de Queiroz" at bounding box center [230, 131] width 169 height 5
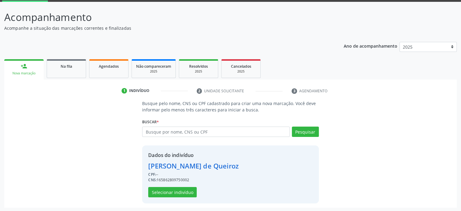
scroll to position [32, 0]
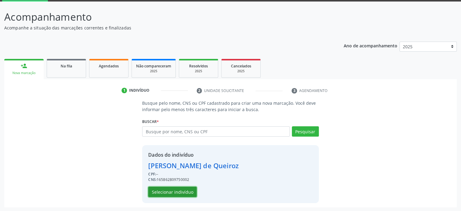
click at [170, 190] on button "Selecionar indivíduo" at bounding box center [172, 191] width 49 height 10
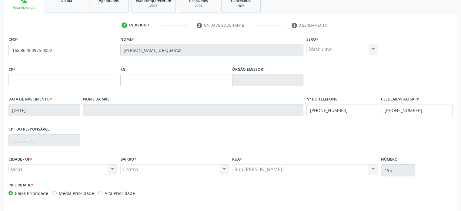
scroll to position [118, 0]
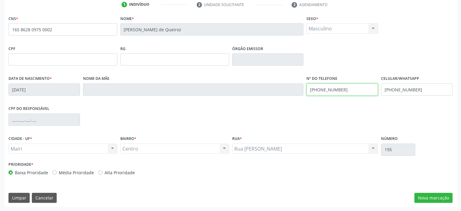
drag, startPoint x: 347, startPoint y: 89, endPoint x: 318, endPoint y: 88, distance: 28.8
click at [318, 88] on input "(74) 99948-2888" at bounding box center [343, 89] width 72 height 12
click at [347, 88] on input "(74) 99948-2888" at bounding box center [343, 89] width 72 height 12
type input "(74) 99981-2718"
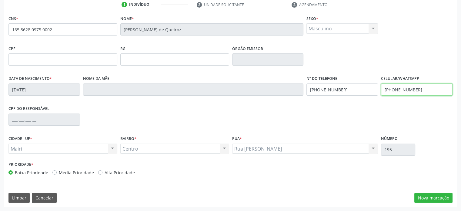
drag, startPoint x: 423, startPoint y: 91, endPoint x: 374, endPoint y: 89, distance: 49.2
click at [374, 89] on div "Data de nascimento * 18/07/1996 Nome da mãe Nº do Telefone (74) 99981-2718 Celu…" at bounding box center [230, 89] width 447 height 30
drag, startPoint x: 349, startPoint y: 91, endPoint x: 304, endPoint y: 88, distance: 44.3
click at [304, 88] on div "Data de nascimento * 18/07/1996 Nome da mãe Nº do Telefone (74) 99981-2718 Celu…" at bounding box center [230, 89] width 447 height 30
click at [389, 91] on input "text" at bounding box center [417, 89] width 72 height 12
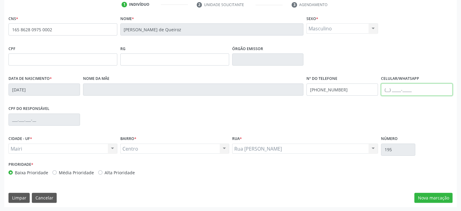
paste input "(74) 99981-2718"
type input "(74) 99981-2718"
click at [428, 199] on button "Nova marcação" at bounding box center [433, 198] width 38 height 10
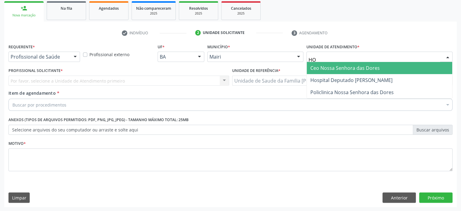
type input "HOS"
click at [348, 65] on span "Hospital Deputado [PERSON_NAME]" at bounding box center [351, 68] width 82 height 7
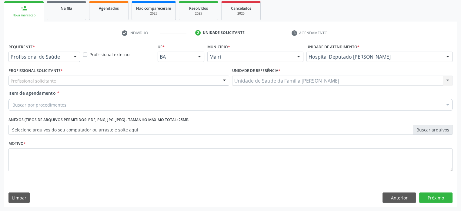
click at [63, 80] on div "Profissional solicitante" at bounding box center [118, 80] width 221 height 10
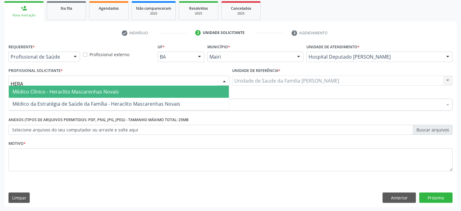
type input "HERAC"
click at [62, 91] on span "Médico Clínico - Heraclito Mascarenhas Novais" at bounding box center [65, 91] width 106 height 7
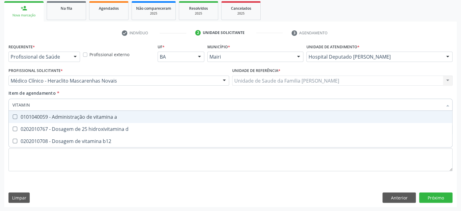
type input "VITAMINA"
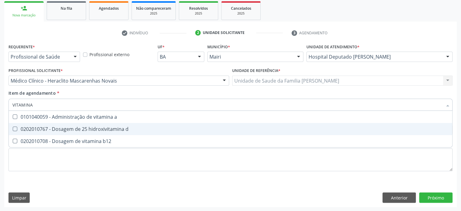
click at [79, 129] on div "0202010767 - Dosagem de 25 hidroxivitamina d" at bounding box center [230, 128] width 436 height 5
checkbox d "true"
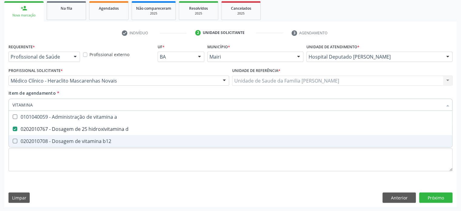
click at [57, 140] on div "0202010708 - Dosagem de vitamina b12" at bounding box center [230, 141] width 436 height 5
checkbox b12 "true"
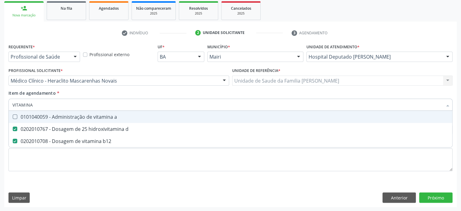
drag, startPoint x: 42, startPoint y: 104, endPoint x: 7, endPoint y: 103, distance: 35.5
click at [7, 103] on div "Item de agendamento * VITAMINA Desfazer seleção 0101040059 - Administração de v…" at bounding box center [230, 101] width 447 height 23
type input "C"
checkbox d "false"
checkbox b12 "false"
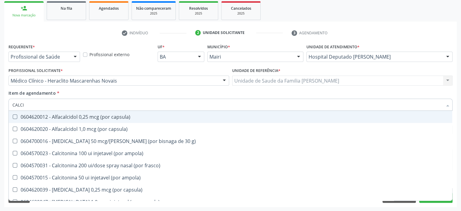
type input "CALCIO"
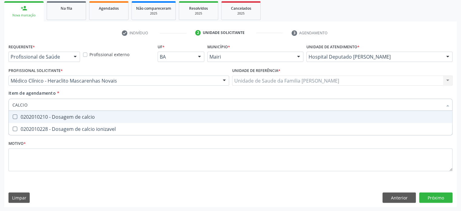
click at [57, 115] on div "0202010210 - Dosagem de calcio" at bounding box center [230, 116] width 436 height 5
checkbox calcio "true"
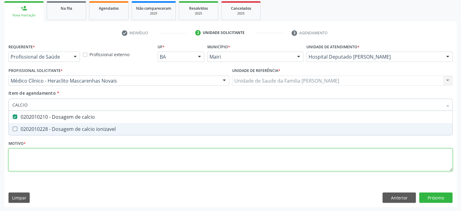
click at [28, 155] on div "Requerente * Profissional de Saúde Profissional de Saúde Paciente Nenhum result…" at bounding box center [230, 110] width 444 height 137
checkbox ionizavel "true"
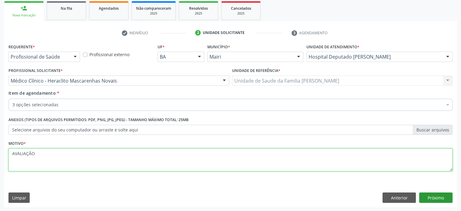
type textarea "AVALIAÇÃO"
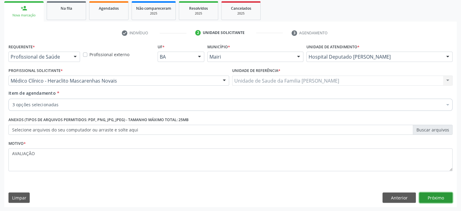
click at [429, 196] on button "Próximo" at bounding box center [435, 197] width 33 height 10
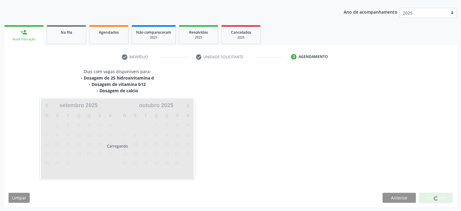
scroll to position [83, 0]
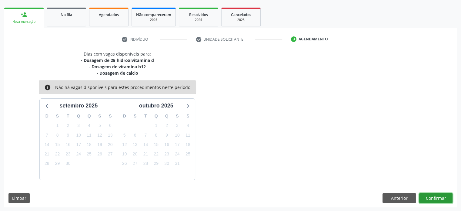
click at [432, 196] on button "Confirmar" at bounding box center [435, 198] width 33 height 10
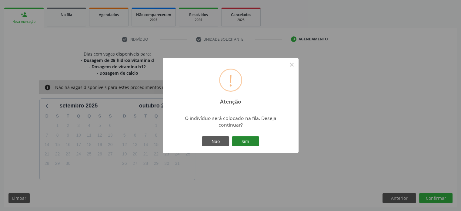
click at [246, 141] on button "Sim" at bounding box center [245, 141] width 27 height 10
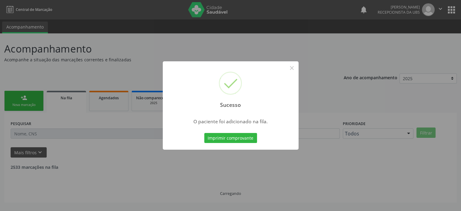
scroll to position [0, 0]
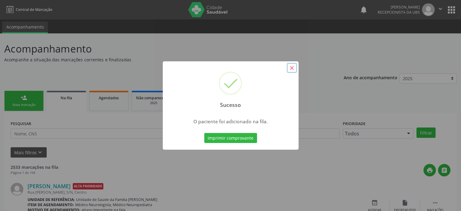
click at [291, 68] on button "×" at bounding box center [292, 68] width 10 height 10
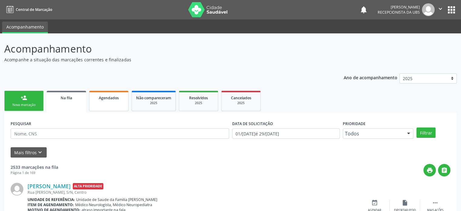
click at [107, 100] on span "Agendados" at bounding box center [109, 97] width 20 height 5
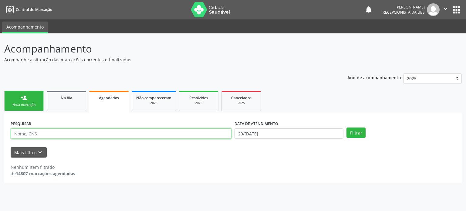
click at [63, 133] on input "text" at bounding box center [121, 133] width 221 height 10
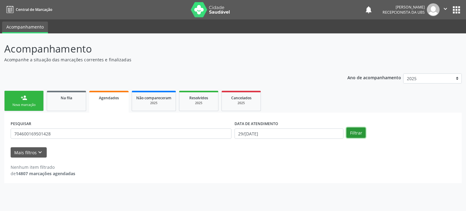
click at [358, 132] on button "Filtrar" at bounding box center [355, 132] width 19 height 10
click at [358, 133] on button "Filtrar" at bounding box center [355, 132] width 19 height 10
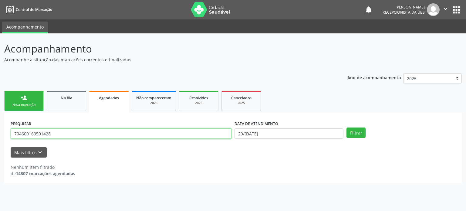
drag, startPoint x: 61, startPoint y: 136, endPoint x: 10, endPoint y: 136, distance: 50.6
click at [11, 136] on input "704600169501428" at bounding box center [121, 133] width 221 height 10
type input "MADALENA SILVA FREITAS"
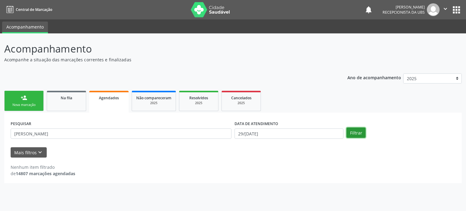
click at [358, 133] on button "Filtrar" at bounding box center [355, 132] width 19 height 10
click at [38, 150] on icon "keyboard_arrow_down" at bounding box center [40, 152] width 7 height 7
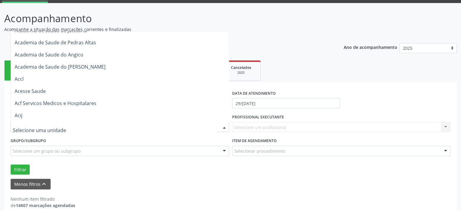
scroll to position [455, 0]
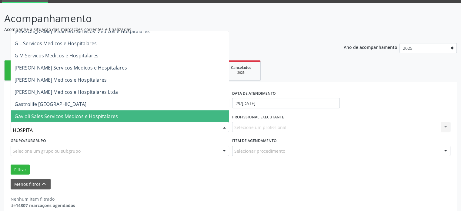
type input "HOSPITAL"
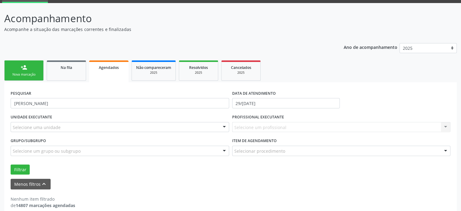
click at [400, 86] on div "PESQUISAR MADALENA SILVA FREITAS DATA DE ATENDIMENTO 29/09/2025 UNIDADE EXECUTA…" at bounding box center [230, 148] width 453 height 132
click at [59, 74] on link "Na fila" at bounding box center [66, 70] width 39 height 20
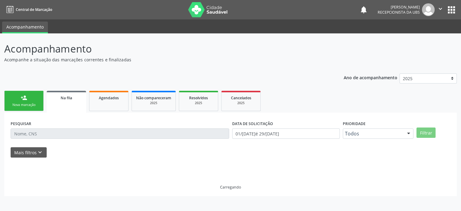
scroll to position [0, 0]
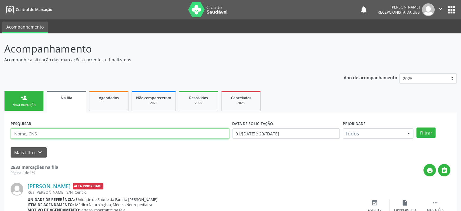
click at [52, 132] on input "text" at bounding box center [120, 133] width 219 height 10
type input "704600169501428"
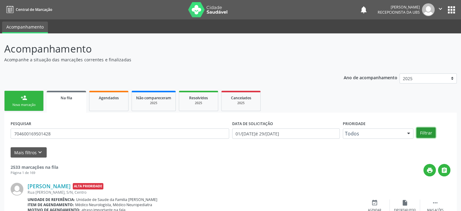
click at [424, 130] on button "Filtrar" at bounding box center [426, 132] width 19 height 10
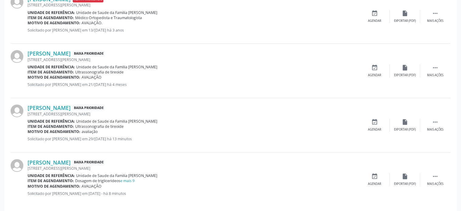
scroll to position [198, 0]
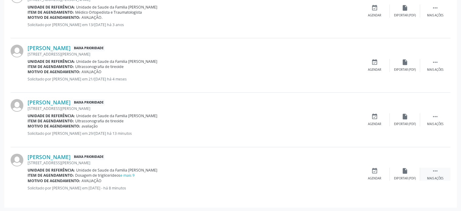
click at [436, 172] on icon "" at bounding box center [435, 170] width 7 height 7
click at [404, 172] on icon "edit" at bounding box center [405, 170] width 7 height 7
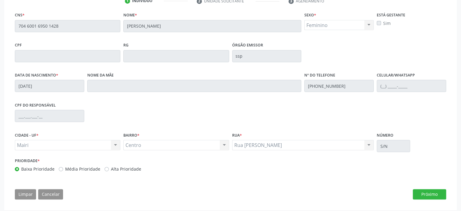
scroll to position [126, 0]
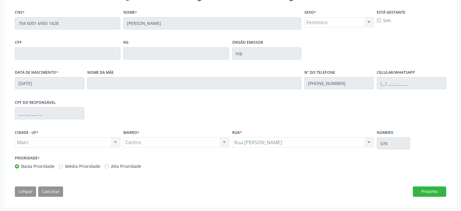
click at [365, 104] on div "CPF do responsável" at bounding box center [230, 113] width 434 height 30
click at [434, 191] on button "Próximo" at bounding box center [429, 191] width 33 height 10
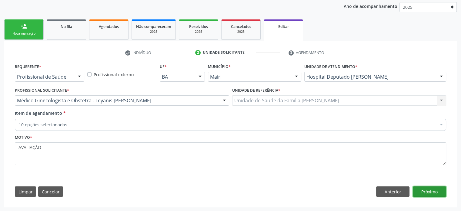
click at [430, 189] on button "Próximo" at bounding box center [429, 191] width 33 height 10
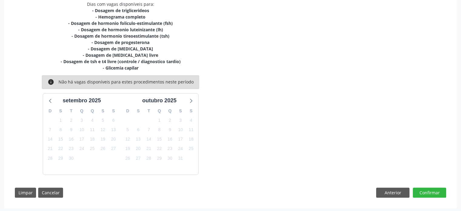
scroll to position [136, 0]
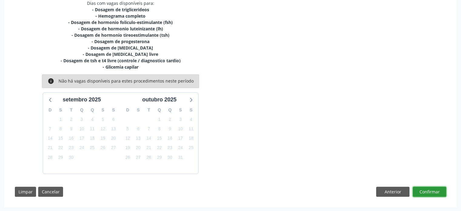
click at [438, 192] on button "Confirmar" at bounding box center [429, 191] width 33 height 10
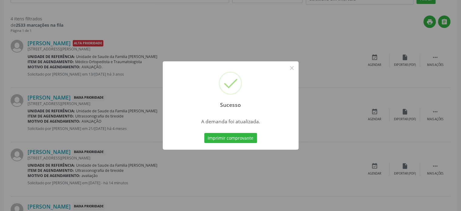
scroll to position [0, 0]
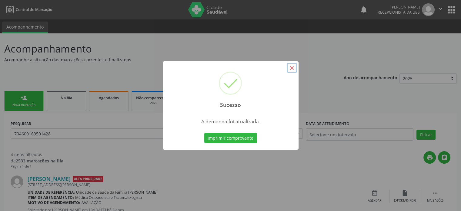
click at [291, 68] on button "×" at bounding box center [292, 68] width 10 height 10
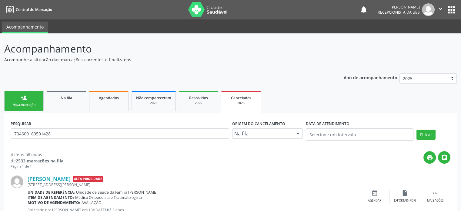
click at [24, 102] on div "Nova marcação" at bounding box center [24, 104] width 30 height 5
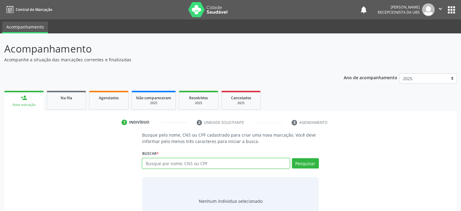
click at [156, 164] on input "text" at bounding box center [215, 163] width 147 height 10
type input "700005408940408"
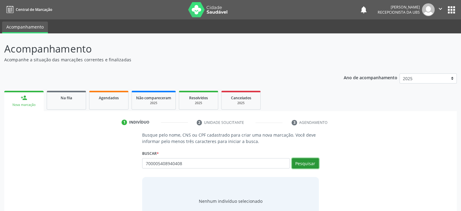
click at [307, 163] on button "Pesquisar" at bounding box center [305, 163] width 27 height 10
click at [189, 163] on input "700005408940408" at bounding box center [215, 163] width 147 height 10
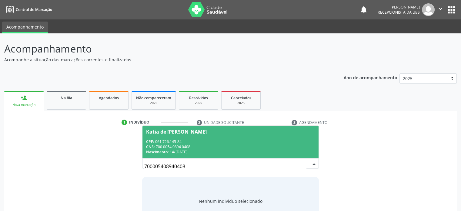
click at [197, 139] on div "CPF: 061.726.145-84" at bounding box center [230, 141] width 169 height 5
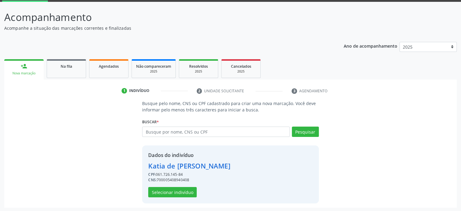
scroll to position [32, 0]
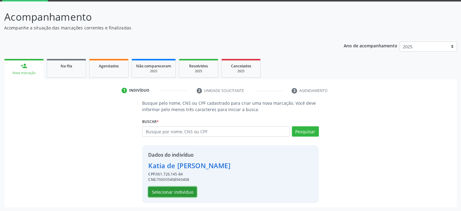
click at [175, 191] on button "Selecionar indivíduo" at bounding box center [172, 191] width 49 height 10
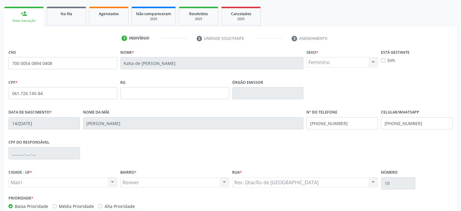
scroll to position [118, 0]
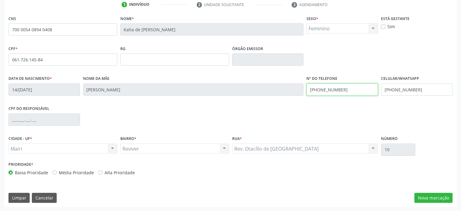
click at [293, 91] on div "Data de nascimento * 14/03/1991 Nome da mãe Irailde de Jesus Silva Nº do Telefo…" at bounding box center [230, 89] width 447 height 30
click at [299, 88] on div "Data de nascimento * 14/03/1991 Nome da mãe Irailde de Jesus Silva Nº do Telefo…" at bounding box center [230, 89] width 447 height 30
type input "(74) 99903-5109"
drag, startPoint x: 424, startPoint y: 89, endPoint x: 373, endPoint y: 90, distance: 51.2
click at [373, 90] on div "Data de nascimento * 14/03/1991 Nome da mãe Irailde de Jesus Silva Nº do Telefo…" at bounding box center [230, 89] width 447 height 30
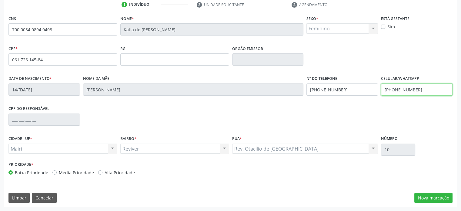
paste input "3-5109"
type input "(74) 99903-5109"
click at [401, 105] on div "CPF do responsável" at bounding box center [230, 119] width 447 height 30
click at [440, 196] on button "Nova marcação" at bounding box center [433, 198] width 38 height 10
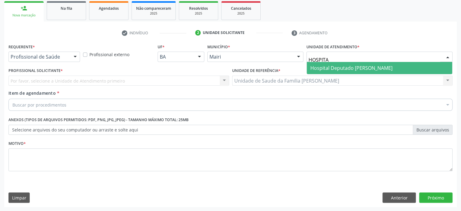
type input "HOSPITAL"
click at [357, 65] on span "Hospital Deputado [PERSON_NAME]" at bounding box center [351, 68] width 82 height 7
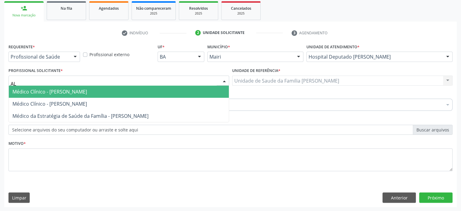
type input "A"
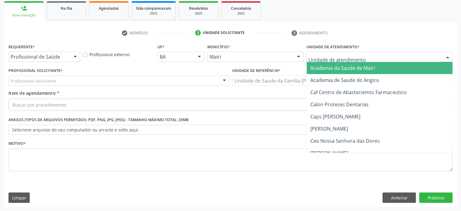
click at [446, 55] on div at bounding box center [447, 57] width 9 height 10
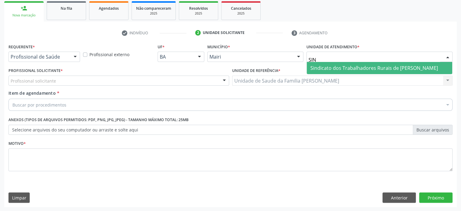
click at [344, 69] on span "Sindicato dos Trabalhadores Rurais de [PERSON_NAME]" at bounding box center [373, 68] width 127 height 7
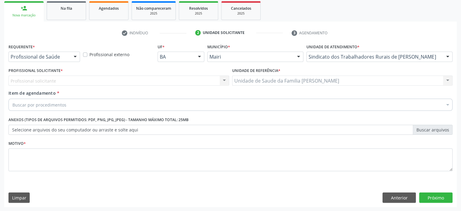
click at [30, 80] on div "Profissional solicitante Nenhum resultado encontrado para: " " Não há nenhuma o…" at bounding box center [118, 80] width 221 height 10
click at [62, 79] on div "Profissional solicitante Nenhum resultado encontrado para: " " Não há nenhuma o…" at bounding box center [118, 80] width 221 height 10
click at [74, 82] on div "Profissional solicitante Nenhum resultado encontrado para: " " Não há nenhuma o…" at bounding box center [118, 80] width 221 height 10
click at [76, 82] on div "Profissional solicitante Nenhum resultado encontrado para: " " Não há nenhuma o…" at bounding box center [118, 80] width 221 height 10
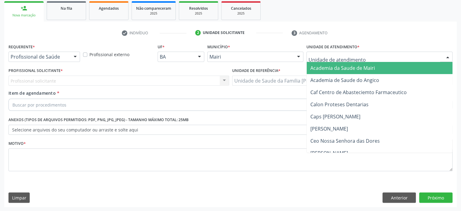
click at [448, 56] on div at bounding box center [447, 57] width 9 height 10
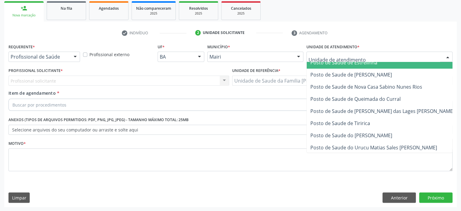
scroll to position [182, 0]
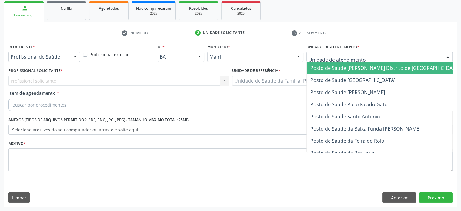
click at [371, 58] on input "text" at bounding box center [375, 60] width 132 height 12
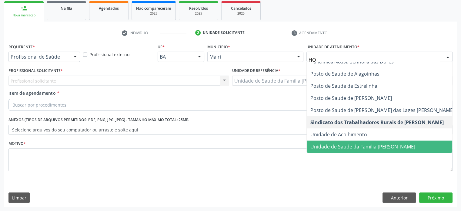
scroll to position [0, 0]
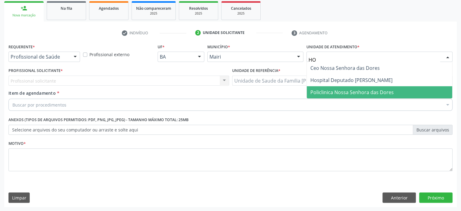
type input "HOS"
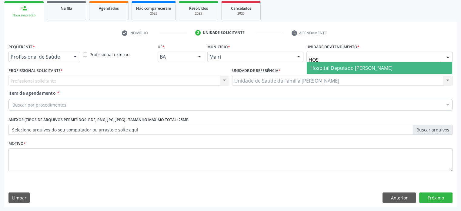
click at [368, 70] on span "Hospital Deputado [PERSON_NAME]" at bounding box center [351, 68] width 82 height 7
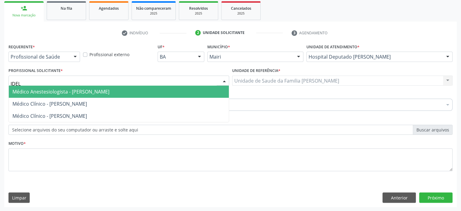
type input "IDELI"
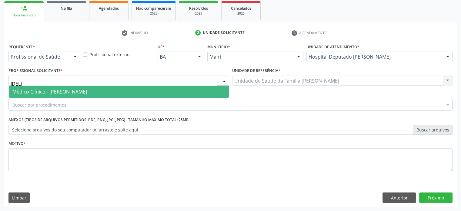
click at [59, 93] on span "Médico Clínico - Idelino Caires Freitas" at bounding box center [49, 91] width 75 height 7
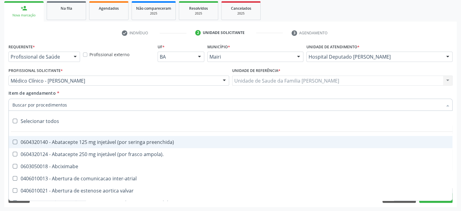
paste input "0205020186"
type input "0205020186"
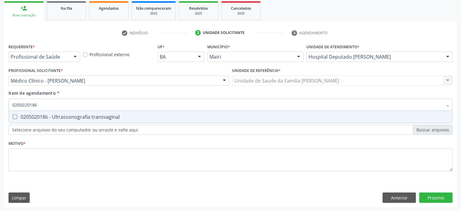
click at [58, 114] on div "0205020186 - Ultrassonografia transvaginal" at bounding box center [230, 116] width 436 height 5
checkbox transvaginal "true"
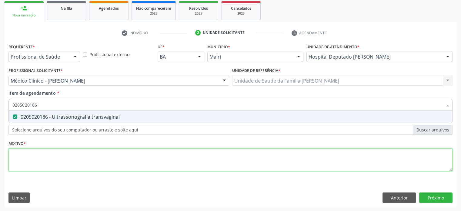
click at [28, 159] on div "Requerente * Profissional de Saúde Profissional de Saúde Paciente Nenhum result…" at bounding box center [230, 110] width 444 height 137
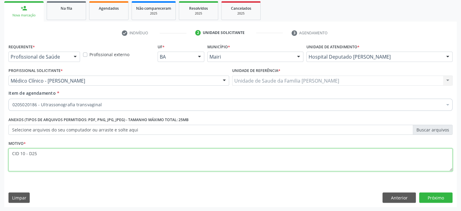
click at [25, 153] on textarea "CID 10 - D25" at bounding box center [230, 159] width 444 height 23
click at [12, 152] on textarea "CID 100 - D25" at bounding box center [230, 159] width 444 height 23
click at [29, 154] on textarea "(CID 100 - D25" at bounding box center [230, 159] width 444 height 23
click at [47, 153] on textarea "(CID 10) - D25" at bounding box center [230, 159] width 444 height 23
type textarea "(CID 10) - D25"
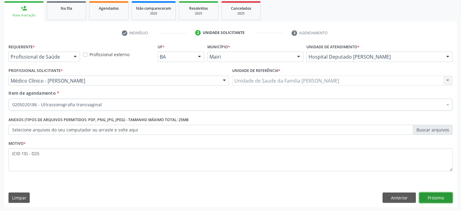
click at [434, 195] on button "Próximo" at bounding box center [435, 197] width 33 height 10
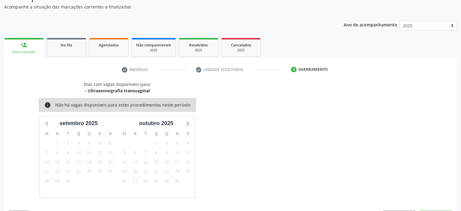
scroll to position [70, 0]
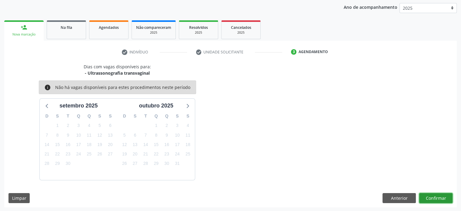
click at [432, 197] on button "Confirmar" at bounding box center [435, 198] width 33 height 10
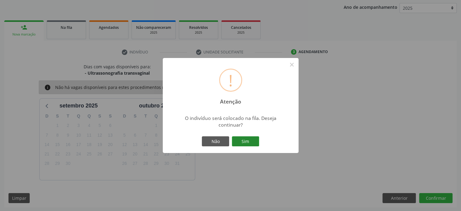
click at [249, 142] on button "Sim" at bounding box center [245, 141] width 27 height 10
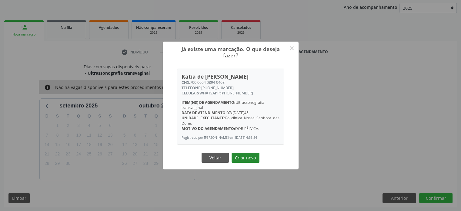
click at [247, 157] on button "Criar novo" at bounding box center [246, 158] width 28 height 10
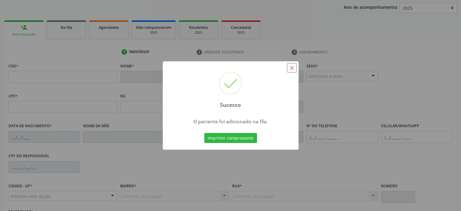
click at [293, 68] on button "×" at bounding box center [292, 68] width 10 height 10
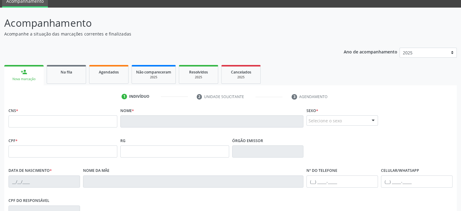
scroll to position [0, 0]
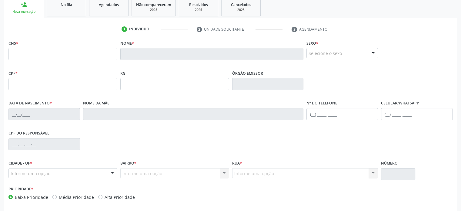
drag, startPoint x: 363, startPoint y: 117, endPoint x: 359, endPoint y: 129, distance: 11.9
click at [359, 129] on div "CNS * Nome * Sexo * Selecione o sexo Masculino Feminino Nenhum resultado encont…" at bounding box center [230, 122] width 444 height 166
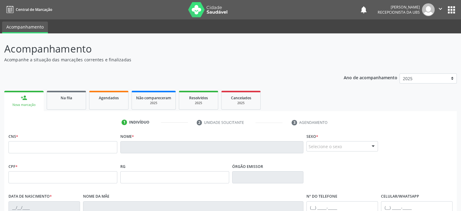
drag, startPoint x: 358, startPoint y: 125, endPoint x: 154, endPoint y: 55, distance: 215.6
click at [154, 55] on p "Acompanhamento" at bounding box center [162, 48] width 317 height 15
click at [50, 149] on input "text" at bounding box center [62, 147] width 109 height 12
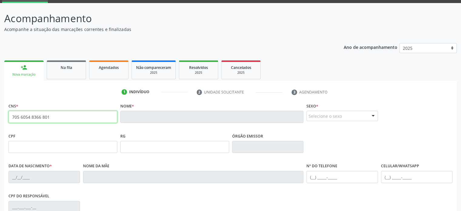
type input "705 6054 8366 8014"
click at [73, 117] on input "705 6054 8366 8014" at bounding box center [62, 117] width 109 height 12
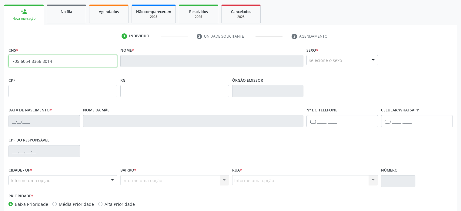
scroll to position [0, 0]
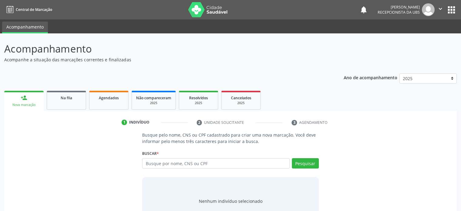
scroll to position [23, 0]
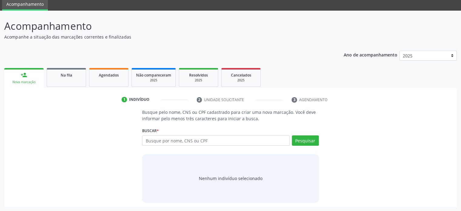
drag, startPoint x: 0, startPoint y: 0, endPoint x: 159, endPoint y: 137, distance: 210.1
click at [159, 137] on input "text" at bounding box center [215, 140] width 147 height 10
type input "705605483668014"
click at [309, 138] on button "Pesquisar" at bounding box center [305, 140] width 27 height 10
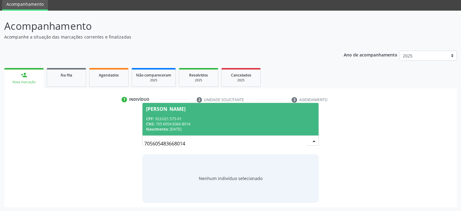
click at [210, 119] on div "CPF: 923.021.575-91" at bounding box center [230, 118] width 169 height 5
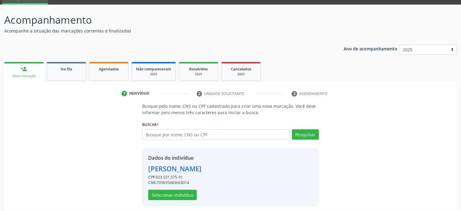
scroll to position [32, 0]
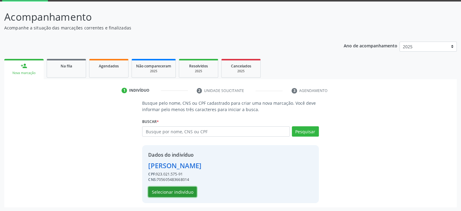
click at [179, 190] on button "Selecionar indivíduo" at bounding box center [172, 191] width 49 height 10
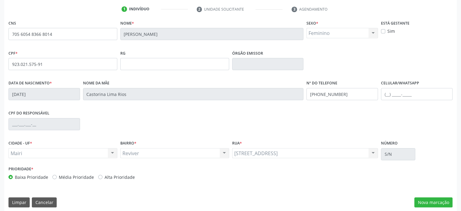
scroll to position [118, 0]
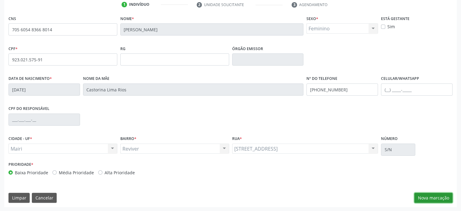
click at [427, 198] on button "Nova marcação" at bounding box center [433, 198] width 38 height 10
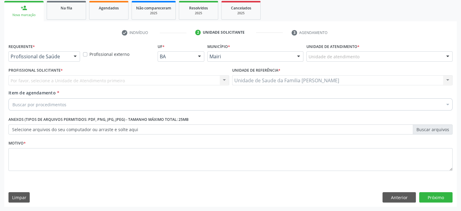
scroll to position [89, 0]
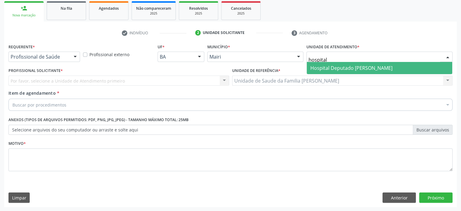
click at [340, 67] on span "Hospital Deputado [PERSON_NAME]" at bounding box center [351, 68] width 82 height 7
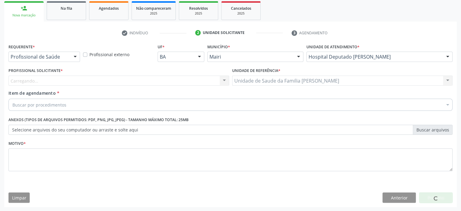
click at [36, 79] on div "Carregando... Nenhum resultado encontrado para: " " Não há nenhuma opção para s…" at bounding box center [118, 80] width 221 height 10
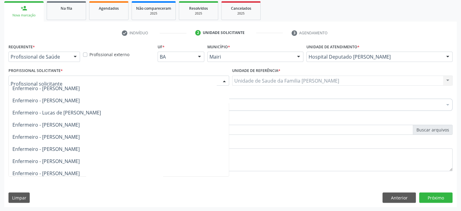
scroll to position [152, 0]
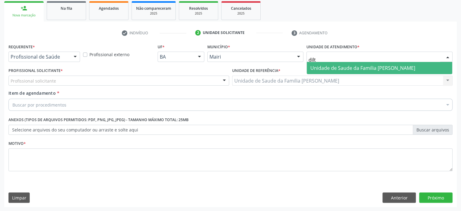
type input "dilto"
click at [409, 66] on span "Unidade de Saude da Familia [PERSON_NAME]" at bounding box center [362, 68] width 105 height 7
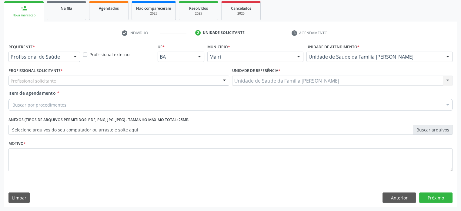
click at [39, 82] on div "Profissional solicitante Enfermeiro - Noemi Barbosa Rodrigues Médico da Estraté…" at bounding box center [118, 80] width 221 height 10
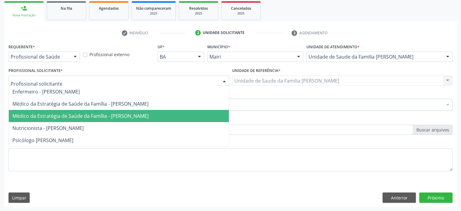
click at [46, 114] on span "Médico da Estratégia de Saúde da Família - Edisbel Valdes Mendez" at bounding box center [80, 115] width 136 height 7
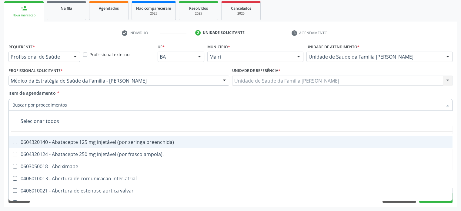
paste input "0205020046"
type input "0205020046"
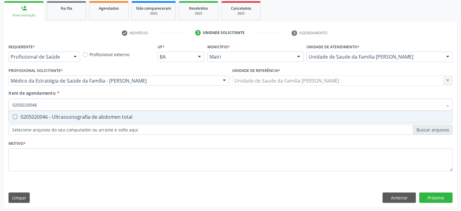
click at [15, 117] on total at bounding box center [15, 116] width 5 height 5
click at [13, 117] on total "checkbox" at bounding box center [11, 117] width 4 height 4
checkbox total "true"
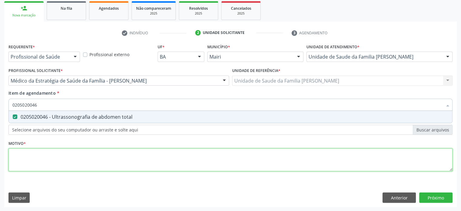
click at [26, 161] on div "Requerente * Profissional de Saúde Profissional de Saúde Paciente Nenhum result…" at bounding box center [230, 110] width 444 height 137
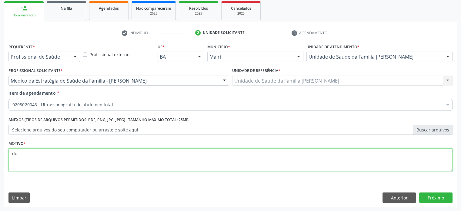
type textarea "d"
type textarea "DORES DIFUSA"
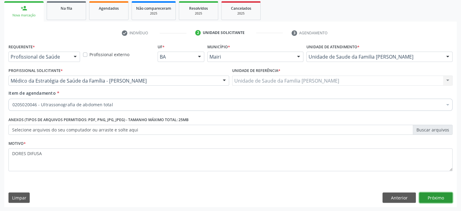
click at [437, 196] on button "Próximo" at bounding box center [435, 197] width 33 height 10
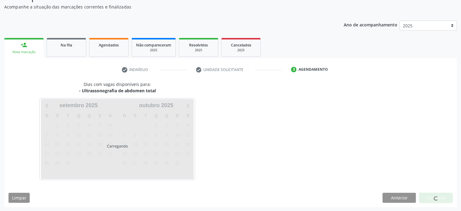
scroll to position [70, 0]
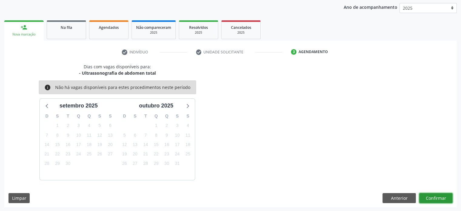
click at [436, 194] on button "Confirmar" at bounding box center [435, 198] width 33 height 10
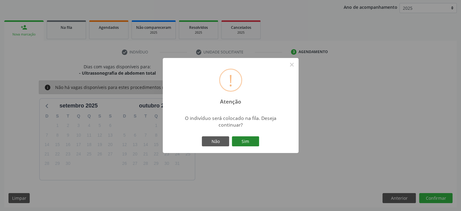
click at [250, 142] on button "Sim" at bounding box center [245, 141] width 27 height 10
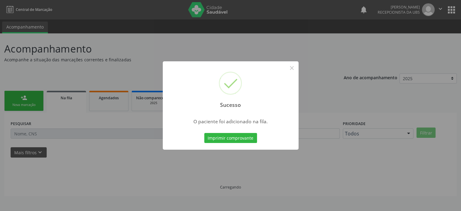
scroll to position [0, 0]
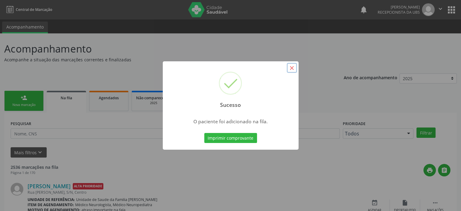
click at [293, 68] on button "×" at bounding box center [292, 68] width 10 height 10
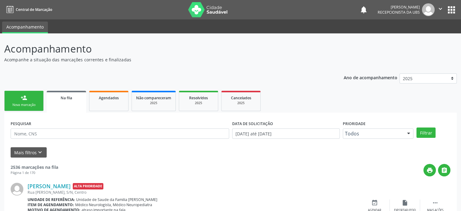
click at [23, 103] on div "Nova marcação" at bounding box center [24, 104] width 30 height 5
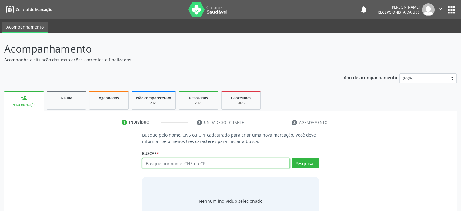
click at [205, 163] on input "text" at bounding box center [215, 163] width 147 height 10
click at [185, 163] on input "708007302242429" at bounding box center [215, 163] width 147 height 10
type input "708007302242429"
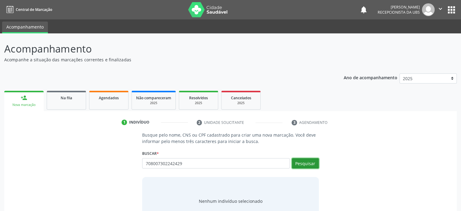
click at [303, 163] on button "Pesquisar" at bounding box center [305, 163] width 27 height 10
click at [196, 161] on input "708007302242429" at bounding box center [215, 163] width 147 height 10
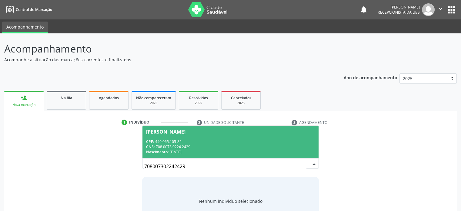
click at [299, 163] on input "708007302242429" at bounding box center [225, 166] width 162 height 12
click at [211, 130] on div "Nilda Silva Santana" at bounding box center [230, 131] width 169 height 5
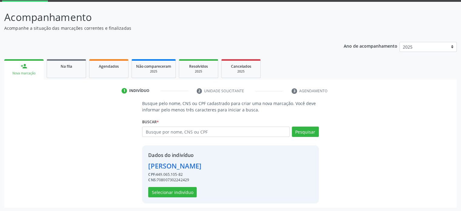
scroll to position [32, 0]
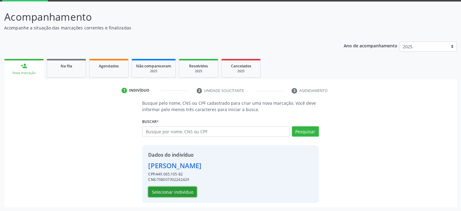
click at [175, 191] on button "Selecionar indivíduo" at bounding box center [172, 191] width 49 height 10
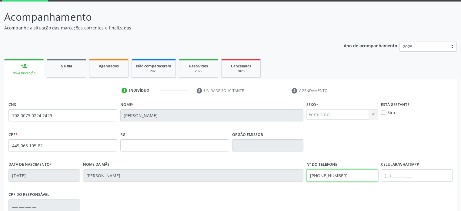
click at [299, 175] on div "Data de nascimento * 26/08/1955 Nome da mãe Zauri Correia da Silva Nº do Telefo…" at bounding box center [230, 175] width 447 height 30
click at [389, 174] on input "text" at bounding box center [417, 175] width 72 height 12
paste input "(74) 99934-4490"
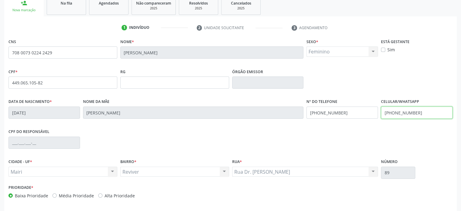
scroll to position [118, 0]
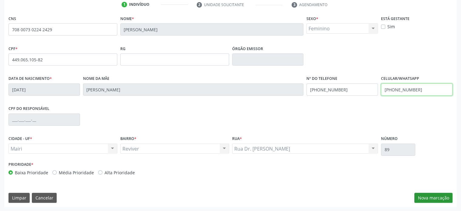
type input "(74) 99934-4490"
click at [439, 198] on button "Nova marcação" at bounding box center [433, 198] width 38 height 10
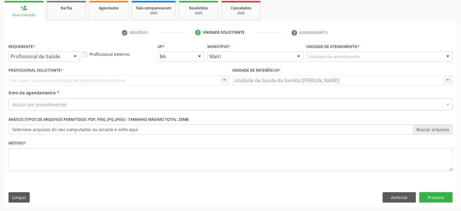
scroll to position [89, 0]
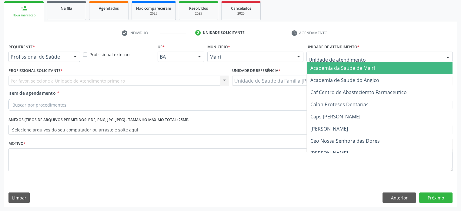
click at [361, 57] on div at bounding box center [380, 57] width 146 height 10
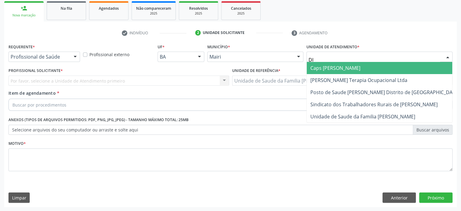
type input "DIL"
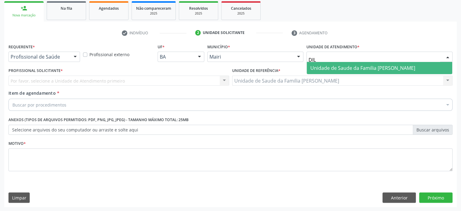
click at [358, 66] on span "Unidade de Saude da Familia [PERSON_NAME]" at bounding box center [362, 68] width 105 height 7
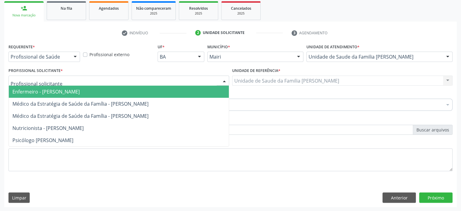
click at [57, 81] on div at bounding box center [118, 80] width 221 height 10
click at [56, 90] on span "Enfermeiro - Noemi Barbosa Rodrigues" at bounding box center [45, 91] width 67 height 7
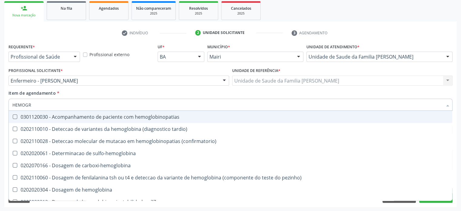
type input "HEMOGRA"
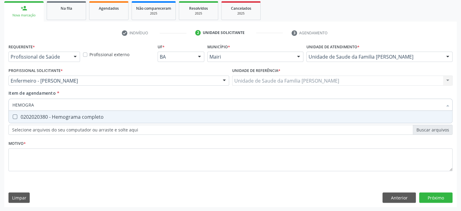
click at [48, 115] on div "0202020380 - Hemograma completo" at bounding box center [230, 116] width 436 height 5
checkbox completo "true"
drag, startPoint x: 40, startPoint y: 104, endPoint x: 3, endPoint y: 104, distance: 37.3
click at [3, 104] on div "Acompanhamento Acompanhe a situação das marcações correntes e finalizadas Relat…" at bounding box center [230, 77] width 461 height 267
type input "C"
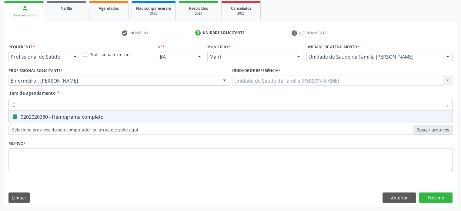
checkbox completo "false"
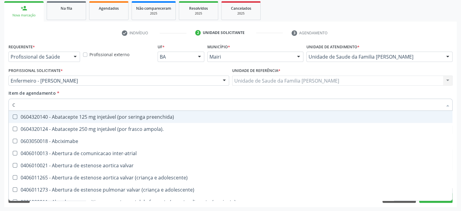
type input "CO"
checkbox osseo "true"
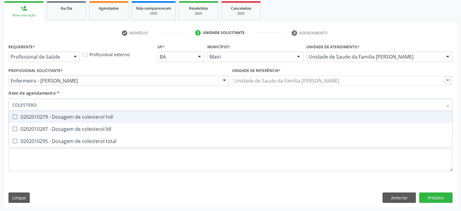
type input "COLESTEROL"
click at [54, 117] on div "0202010279 - Dosagem de colesterol hdl" at bounding box center [230, 116] width 436 height 5
checkbox hdl "true"
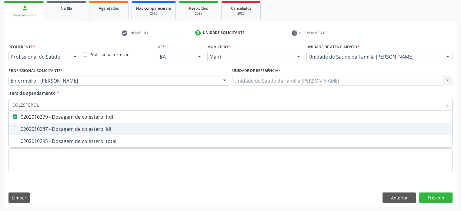
click at [55, 128] on div "0202010287 - Dosagem de colesterol ldl" at bounding box center [230, 128] width 436 height 5
checkbox ldl "true"
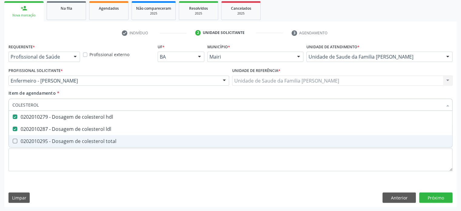
click at [52, 141] on div "0202010295 - Dosagem de colesterol total" at bounding box center [230, 141] width 436 height 5
checkbox total "true"
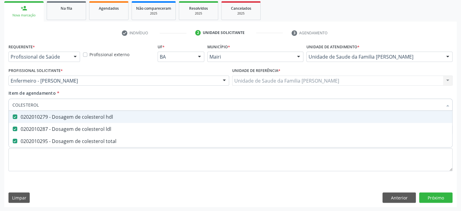
drag, startPoint x: 51, startPoint y: 104, endPoint x: 8, endPoint y: 102, distance: 42.8
click at [8, 102] on div "Item de agendamento * COLESTEROL Desfazer seleção 0202010279 - Dosagem de coles…" at bounding box center [230, 101] width 447 height 23
type input "T"
checkbox hdl "false"
checkbox ldl "false"
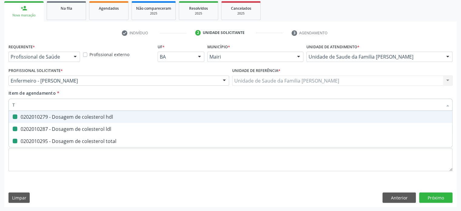
checkbox total "false"
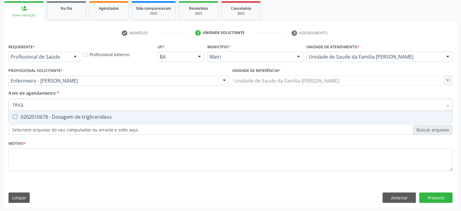
type input "TRIGLI"
click at [18, 113] on span "0202010678 - Dosagem de triglicerideos" at bounding box center [231, 117] width 444 height 12
checkbox triglicerideos "true"
drag, startPoint x: 31, startPoint y: 102, endPoint x: 6, endPoint y: 104, distance: 25.0
click at [6, 104] on div "Requerente * Profissional de Saúde Profissional de Saúde Paciente Nenhum result…" at bounding box center [230, 124] width 453 height 165
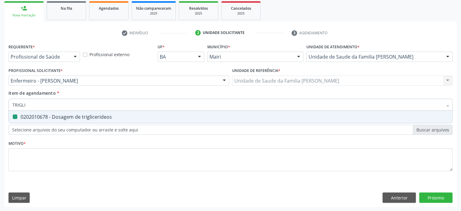
type input "U"
checkbox triglicerideos "false"
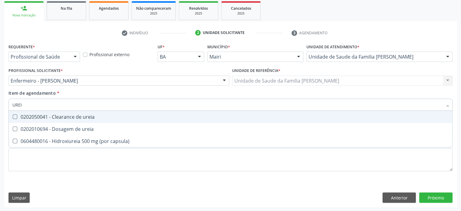
type input "UREIA"
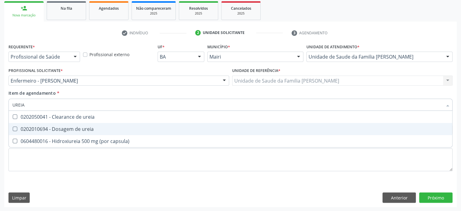
click at [25, 127] on div "0202010694 - Dosagem de ureia" at bounding box center [230, 128] width 436 height 5
checkbox ureia "true"
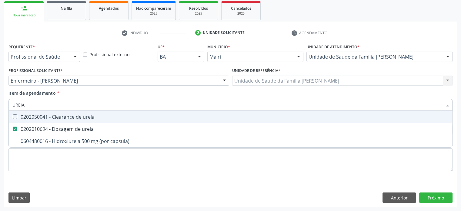
drag, startPoint x: 39, startPoint y: 104, endPoint x: 8, endPoint y: 104, distance: 30.3
click at [8, 104] on div "UREIA" at bounding box center [230, 105] width 444 height 12
type input "C"
checkbox ureia "false"
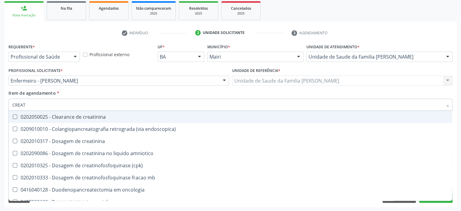
type input "CREATI"
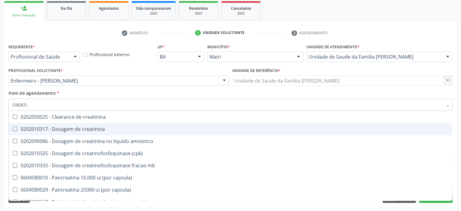
click at [39, 127] on div "0202010317 - Dosagem de creatinina" at bounding box center [230, 128] width 436 height 5
checkbox creatinina "true"
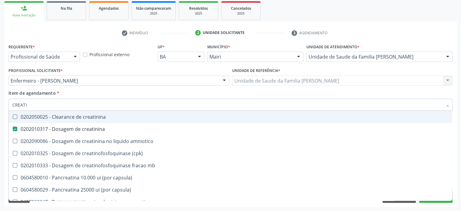
drag, startPoint x: 38, startPoint y: 105, endPoint x: 7, endPoint y: 105, distance: 31.2
click at [7, 105] on div "Item de agendamento * CREATI Desfazer seleção 0202050025 - Clearance de creatin…" at bounding box center [230, 101] width 447 height 23
type input "T"
checkbox creatinina "false"
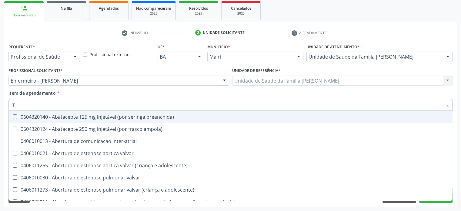
type input "TG"
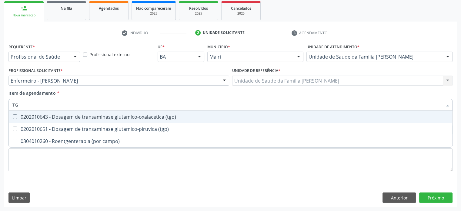
click at [58, 118] on div "0202010643 - Dosagem de transaminase glutamico-oxalacetica (tgo)" at bounding box center [230, 116] width 436 height 5
checkbox \(tgo\) "true"
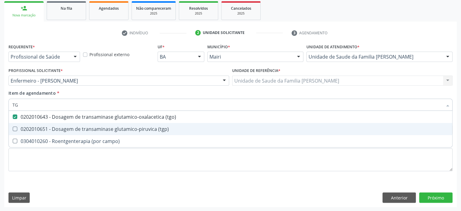
click at [57, 131] on div "0202010651 - Dosagem de transaminase glutamico-piruvica (tgp)" at bounding box center [230, 128] width 436 height 5
checkbox \(tgp\) "true"
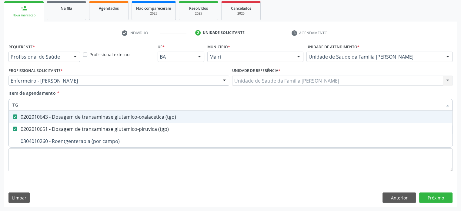
drag, startPoint x: 47, startPoint y: 105, endPoint x: 1, endPoint y: 103, distance: 45.8
click at [1, 103] on div "Acompanhamento Acompanhe a situação das marcações correntes e finalizadas Relat…" at bounding box center [230, 77] width 461 height 267
type input "A"
checkbox \(tgo\) "false"
checkbox \(tgp\) "false"
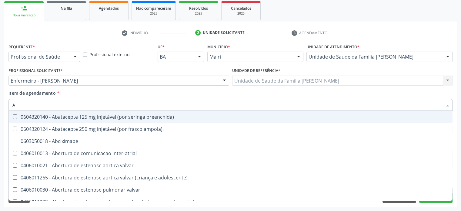
type input "AC"
checkbox população "true"
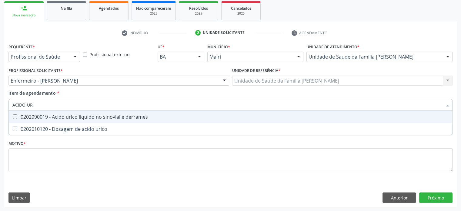
type input "ACIDO URI"
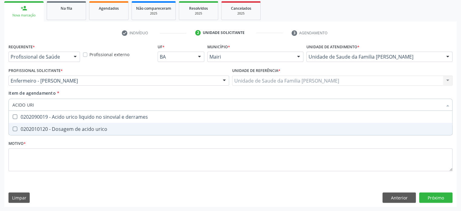
click at [15, 127] on urico at bounding box center [15, 128] width 5 height 5
click at [13, 127] on urico "checkbox" at bounding box center [11, 129] width 4 height 4
checkbox urico "true"
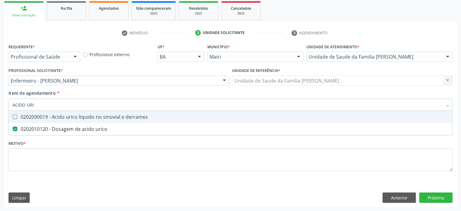
drag, startPoint x: 58, startPoint y: 106, endPoint x: 6, endPoint y: 106, distance: 52.1
click at [6, 106] on div "Requerente * Profissional de Saúde Profissional de Saúde Paciente Nenhum result…" at bounding box center [230, 124] width 453 height 165
type input "U"
checkbox urico "false"
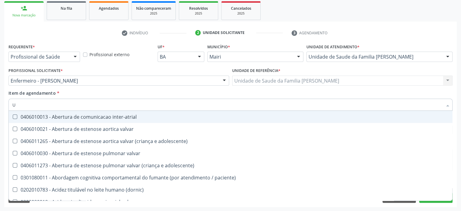
type input "UR"
checkbox lisa "true"
checkbox nivel "true"
type input "URI"
checkbox b "true"
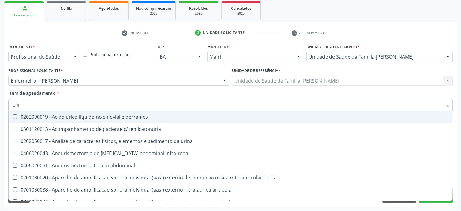
type input "URIN"
checkbox urico "false"
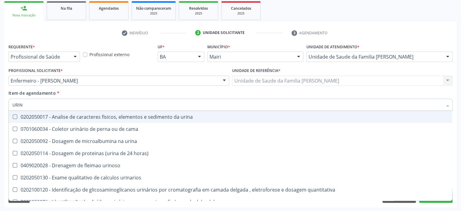
type input "URINA"
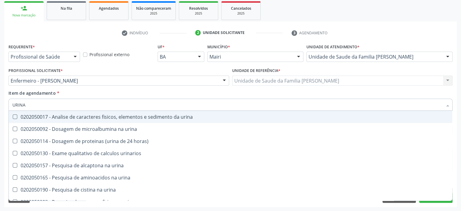
click at [56, 116] on div "0202050017 - Analise de caracteres fisicos, elementos e sedimento da urina" at bounding box center [230, 116] width 436 height 5
checkbox urina "true"
drag, startPoint x: 49, startPoint y: 104, endPoint x: 5, endPoint y: 103, distance: 44.9
click at [5, 103] on div "Requerente * Profissional de Saúde Profissional de Saúde Paciente Nenhum result…" at bounding box center [230, 124] width 453 height 165
type input "F"
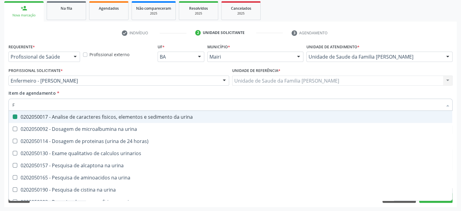
checkbox urina "false"
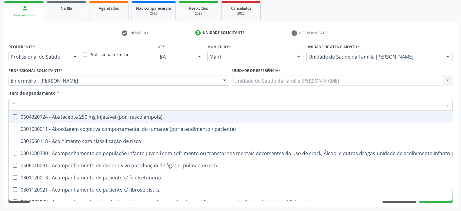
type input "FE"
checkbox urina "false"
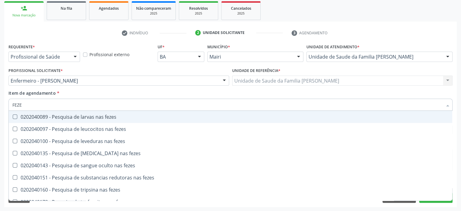
type input "FEZES"
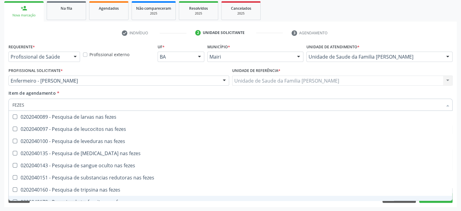
checkbox fezes "true"
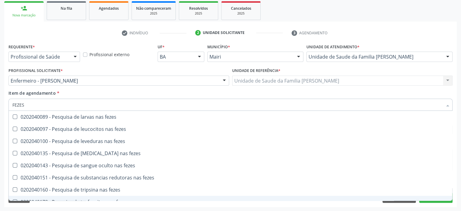
checkbox fezes "true"
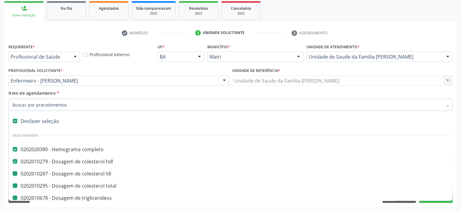
type input "F"
checkbox ldl "false"
checkbox total "false"
checkbox triglicerideos "false"
checkbox ureia "false"
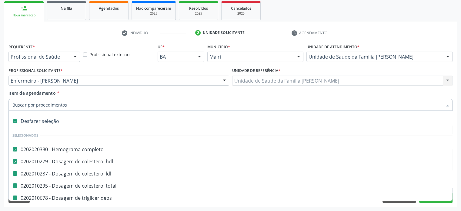
checkbox creatinina "false"
checkbox \(tgo\) "false"
checkbox \(tgp\) "false"
checkbox urico "false"
checkbox urina "false"
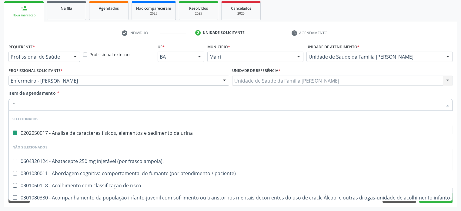
type input "FE"
checkbox urina "false"
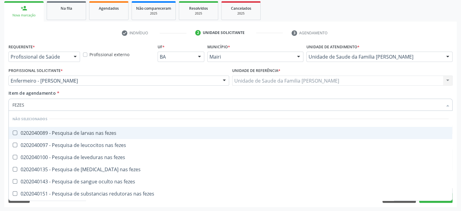
type input "FEZES"
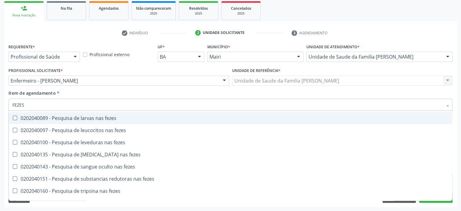
scroll to position [23, 0]
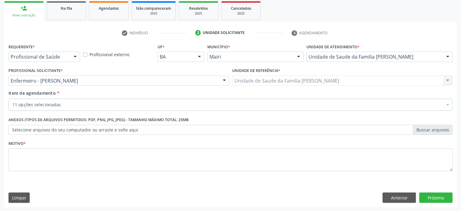
checkbox completo "true"
checkbox ldl "true"
checkbox total "true"
checkbox triglicerideos "true"
checkbox ureia "true"
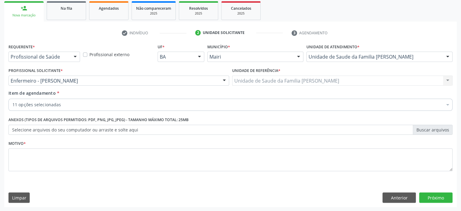
checkbox creatinina "true"
checkbox \(tgo\) "true"
checkbox hdl "true"
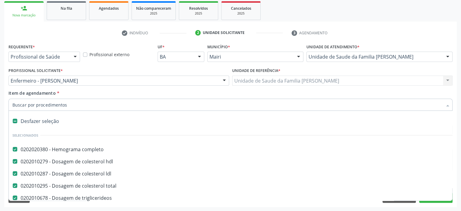
paste input "0202050017"
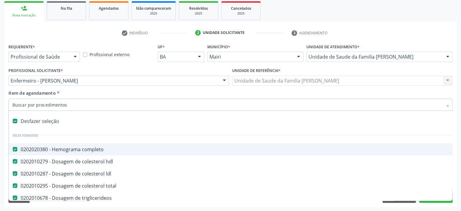
paste input "0202040127"
type input "0202040127"
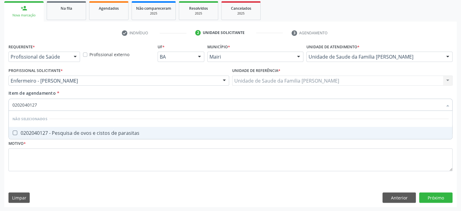
click at [72, 132] on div "0202040127 - Pesquisa de ovos e cistos de parasitas" at bounding box center [230, 132] width 436 height 5
checkbox parasitas "true"
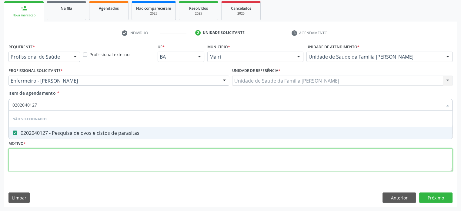
click at [41, 157] on div "Requerente * Profissional de Saúde Profissional de Saúde Paciente Nenhum result…" at bounding box center [230, 110] width 444 height 137
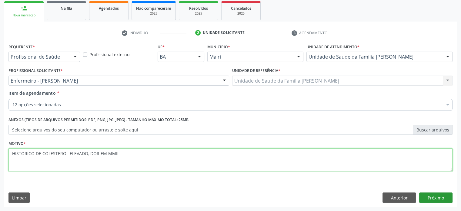
type textarea "HISTORICO DE COLESTEROL ELEVADO, DOR EM MMII"
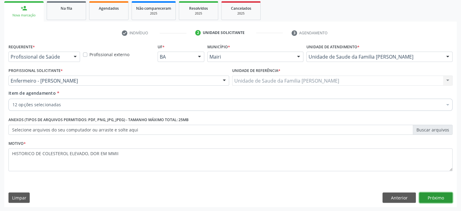
click at [438, 197] on button "Próximo" at bounding box center [435, 197] width 33 height 10
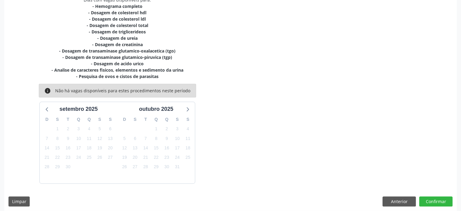
scroll to position [141, 0]
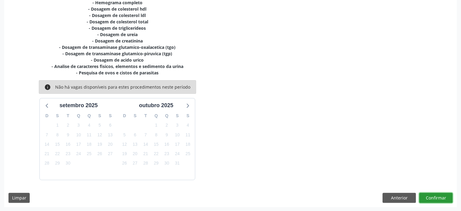
click at [441, 198] on button "Confirmar" at bounding box center [435, 198] width 33 height 10
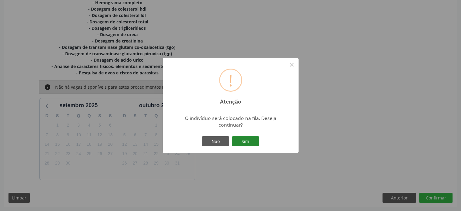
click at [246, 139] on button "Sim" at bounding box center [245, 141] width 27 height 10
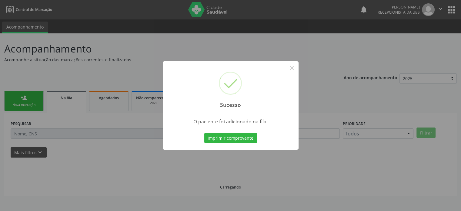
scroll to position [0, 0]
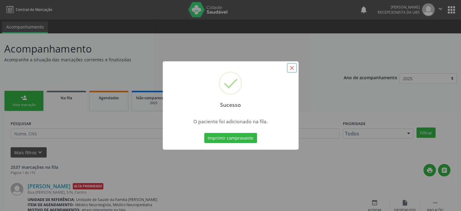
click at [292, 68] on button "×" at bounding box center [292, 68] width 10 height 10
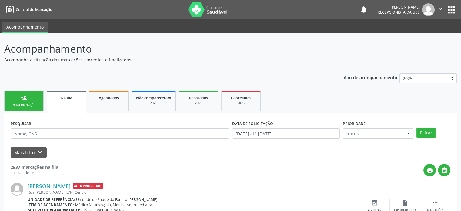
click at [18, 102] on div "Nova marcação" at bounding box center [24, 104] width 30 height 5
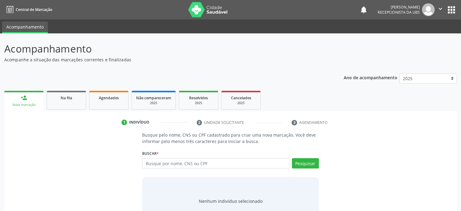
click at [353, 58] on header "Acompanhamento Acompanhe a situação das marcações correntes e finalizadas Relat…" at bounding box center [230, 52] width 453 height 22
click at [176, 164] on input "text" at bounding box center [215, 163] width 147 height 10
type input "700608429711863"
click at [305, 165] on button "Pesquisar" at bounding box center [305, 163] width 27 height 10
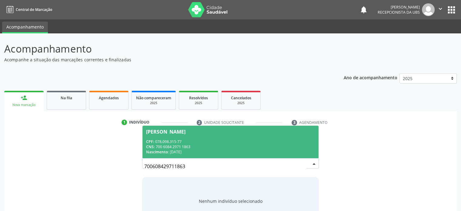
click at [165, 134] on span "Nairan Correia da Silva CPF: 078.098.315-77 CNS: 700 6084 2971 1863 Nascimento:…" at bounding box center [230, 142] width 176 height 32
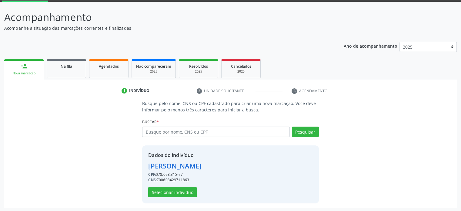
scroll to position [32, 0]
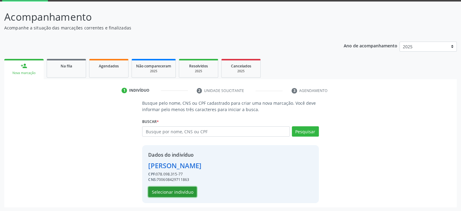
click at [181, 190] on button "Selecionar indivíduo" at bounding box center [172, 191] width 49 height 10
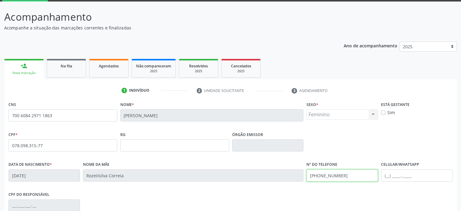
drag, startPoint x: 348, startPoint y: 173, endPoint x: 325, endPoint y: 173, distance: 23.3
click at [325, 173] on input "(74) 99935-0521" at bounding box center [343, 175] width 72 height 12
click at [300, 169] on div "Data de nascimento * 16/04/1997 Nome da mãe Rozeilsilva Correia Nº do Telefone …" at bounding box center [230, 175] width 447 height 30
type input "(74) 98131-5328"
click at [389, 175] on input "text" at bounding box center [417, 175] width 72 height 12
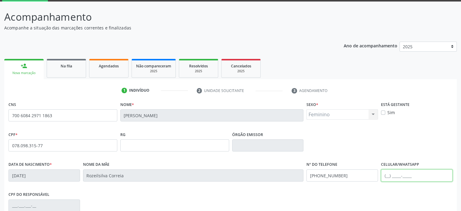
paste input "(74) 98131-5328"
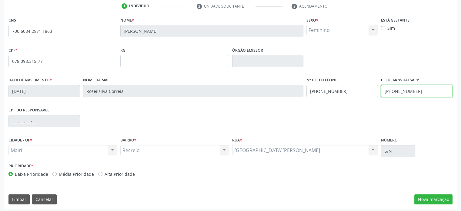
scroll to position [118, 0]
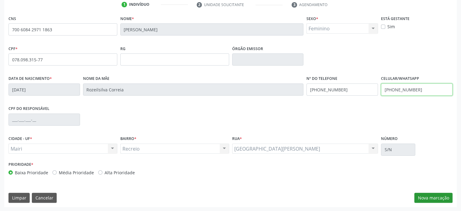
type input "(74) 98131-5328"
click at [431, 197] on button "Nova marcação" at bounding box center [433, 198] width 38 height 10
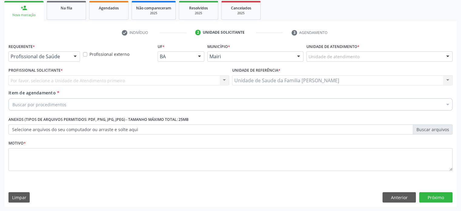
scroll to position [89, 0]
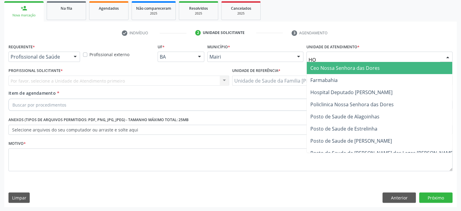
type input "H"
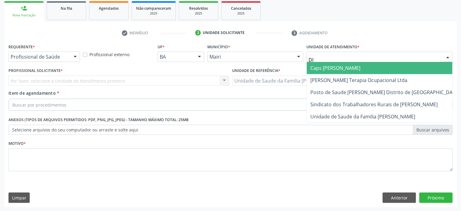
type input "DIL"
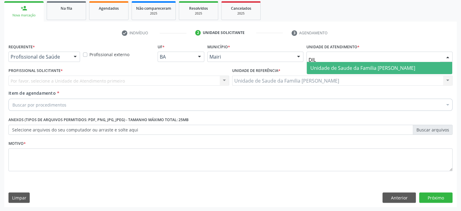
click at [328, 66] on span "Unidade de Saude da Familia [PERSON_NAME]" at bounding box center [362, 68] width 105 height 7
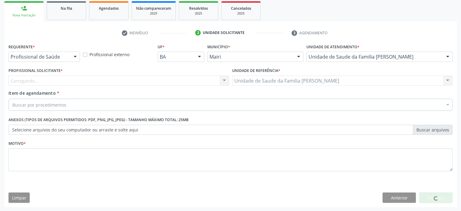
click at [33, 81] on div "Carregando... Nenhum resultado encontrado para: " " Não há nenhuma opção para s…" at bounding box center [118, 80] width 221 height 10
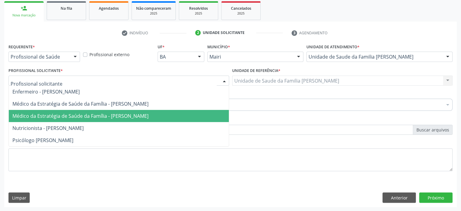
click at [67, 115] on span "Médico da Estratégia de Saúde da Família - Edisbel Valdes Mendez" at bounding box center [80, 115] width 136 height 7
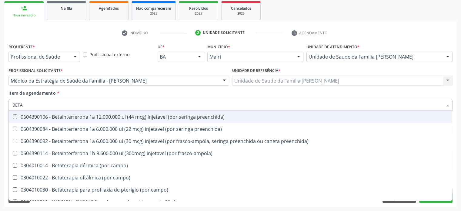
type input "BETA H"
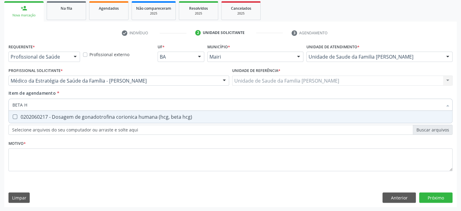
click at [121, 117] on div "0202060217 - Dosagem de gonadotrofina corionica humana (hcg, beta hcg)" at bounding box center [230, 116] width 436 height 5
checkbox hcg\) "true"
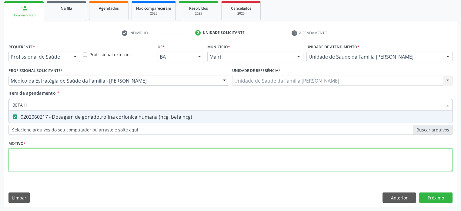
click at [29, 160] on div "Requerente * Profissional de Saúde Profissional de Saúde Paciente Nenhum result…" at bounding box center [230, 110] width 444 height 137
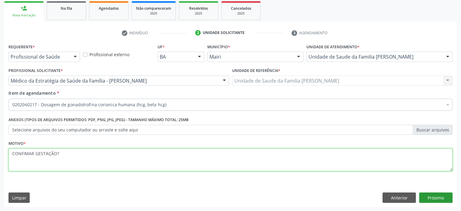
type textarea "CONFIMAR GESTAÇÃO?"
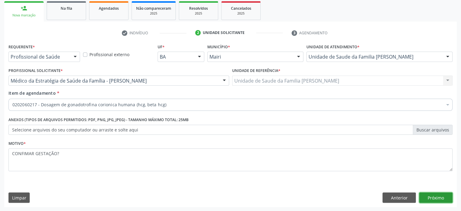
click at [439, 197] on button "Próximo" at bounding box center [435, 197] width 33 height 10
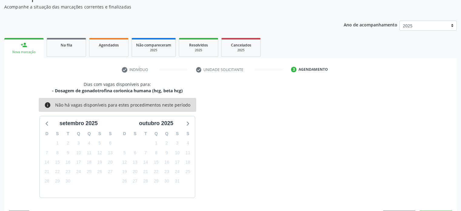
scroll to position [70, 0]
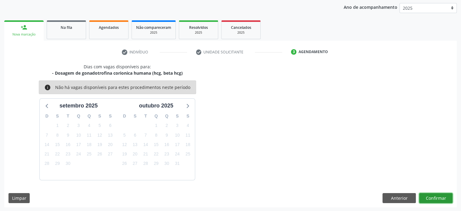
click at [435, 198] on button "Confirmar" at bounding box center [435, 198] width 33 height 10
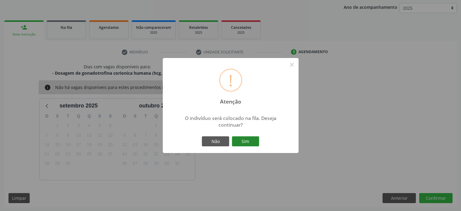
click at [243, 141] on button "Sim" at bounding box center [245, 141] width 27 height 10
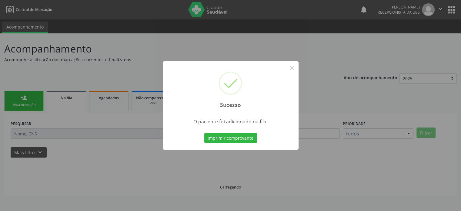
scroll to position [0, 0]
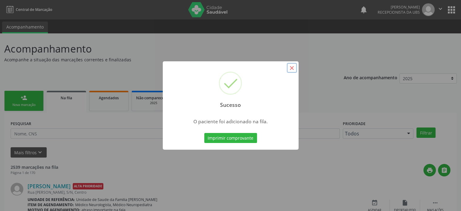
click at [292, 68] on button "×" at bounding box center [292, 68] width 10 height 10
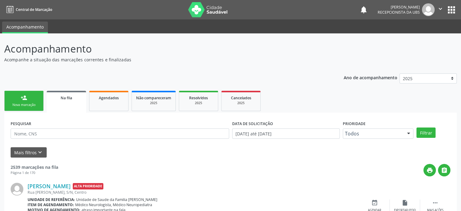
drag, startPoint x: 5, startPoint y: 47, endPoint x: 96, endPoint y: 44, distance: 91.3
click at [96, 44] on p "Acompanhamento" at bounding box center [162, 48] width 317 height 15
click at [119, 49] on p "Acompanhamento" at bounding box center [162, 48] width 317 height 15
click at [27, 100] on div "person_add" at bounding box center [24, 97] width 7 height 7
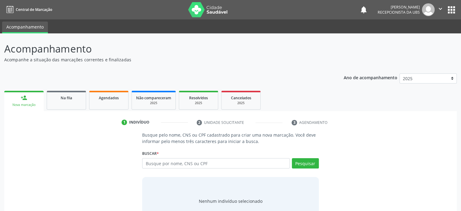
drag, startPoint x: 287, startPoint y: 0, endPoint x: 379, endPoint y: 45, distance: 102.9
click at [379, 45] on header "Acompanhamento Acompanhe a situação das marcações correntes e finalizadas Relat…" at bounding box center [230, 52] width 453 height 22
click at [154, 163] on input "text" at bounding box center [215, 163] width 147 height 10
